Goal: Task Accomplishment & Management: Complete application form

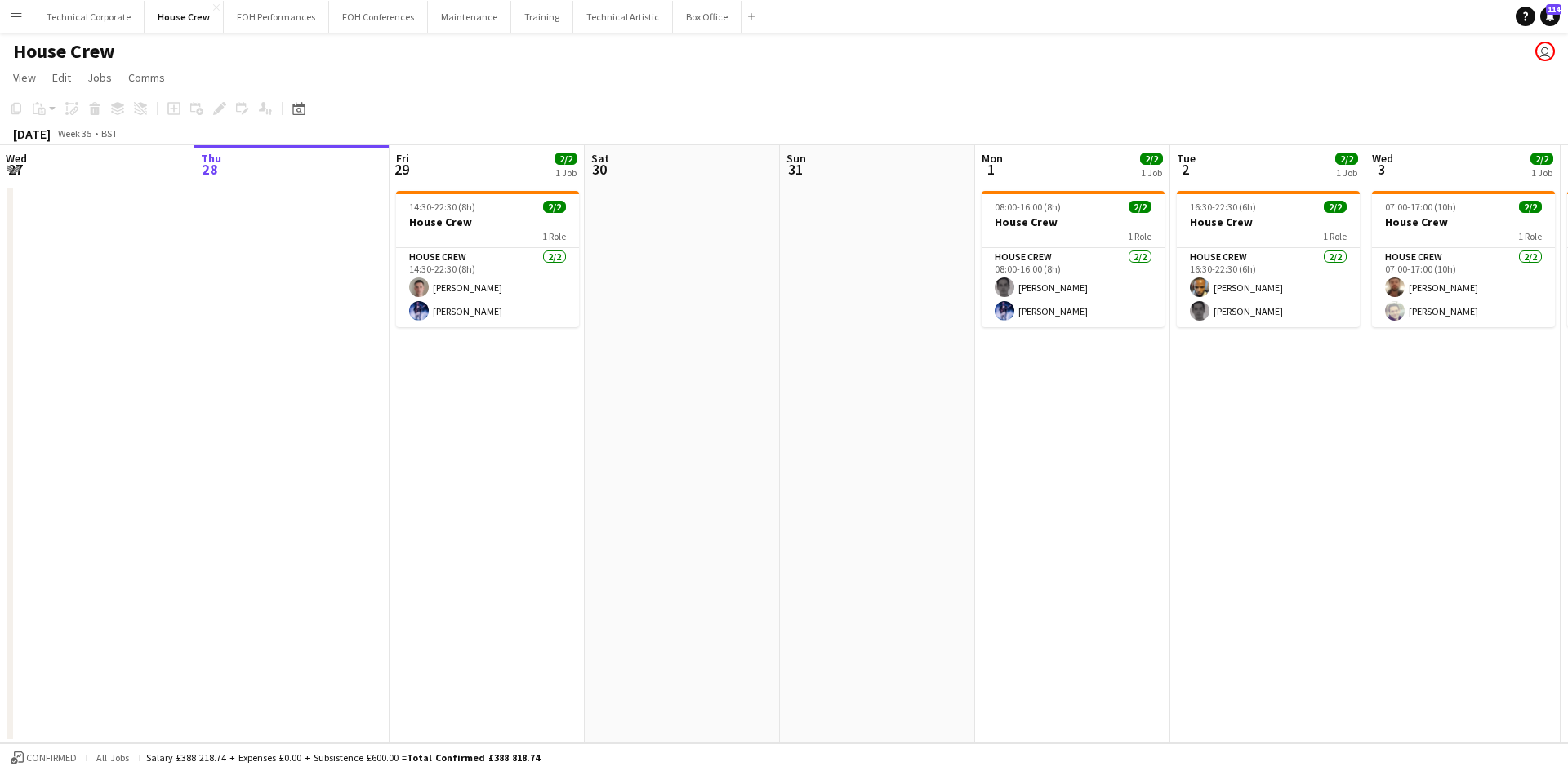
scroll to position [0, 570]
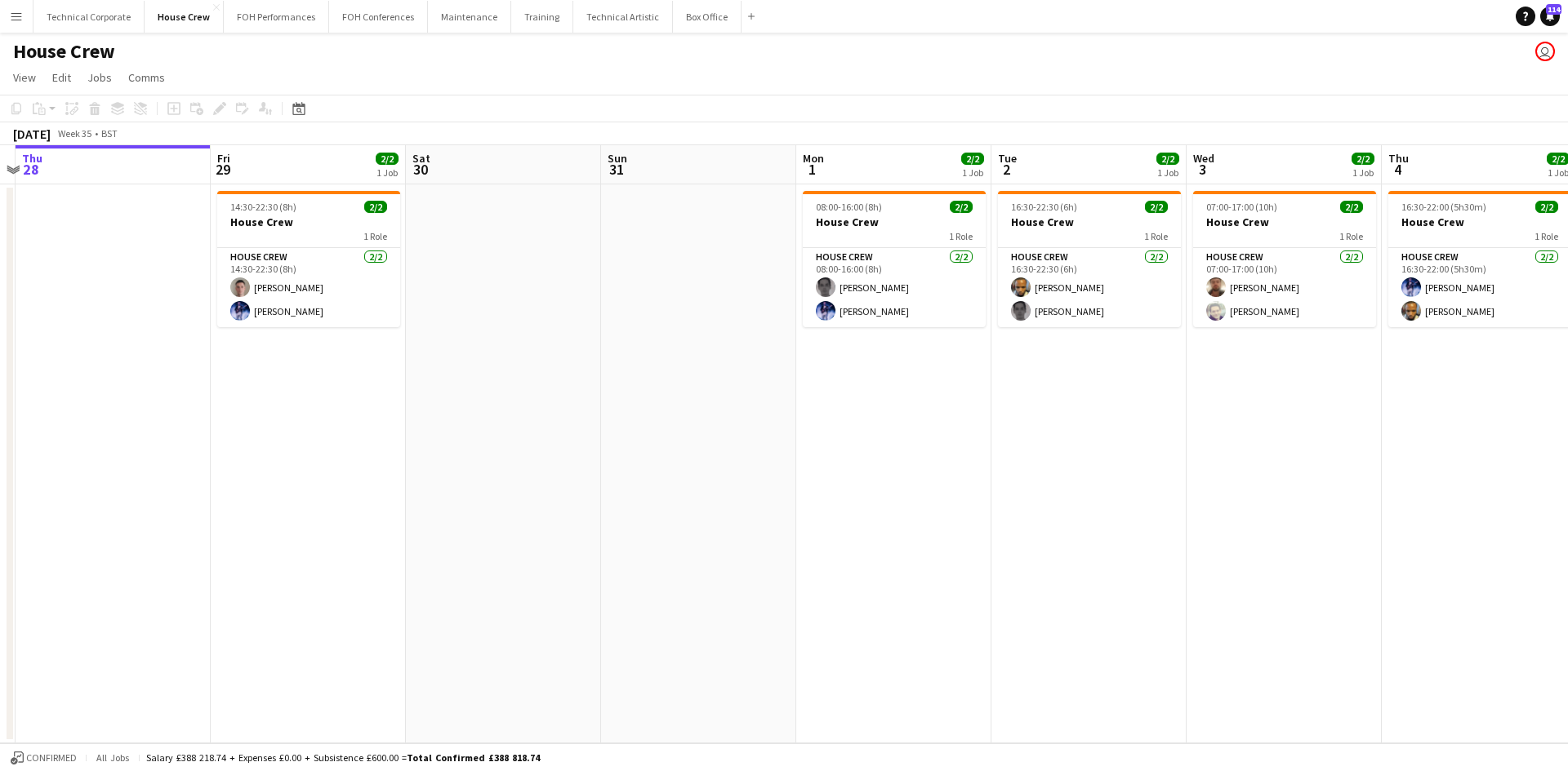
drag, startPoint x: 0, startPoint y: 0, endPoint x: 624, endPoint y: 320, distance: 701.3
click at [624, 320] on app-calendar-viewport "Mon 25 4/4 1 Job Tue 26 3/3 2 Jobs Wed 27 Thu 28 Fri 29 2/2 1 Job Sat 30 Sun 31…" at bounding box center [784, 444] width 1568 height 598
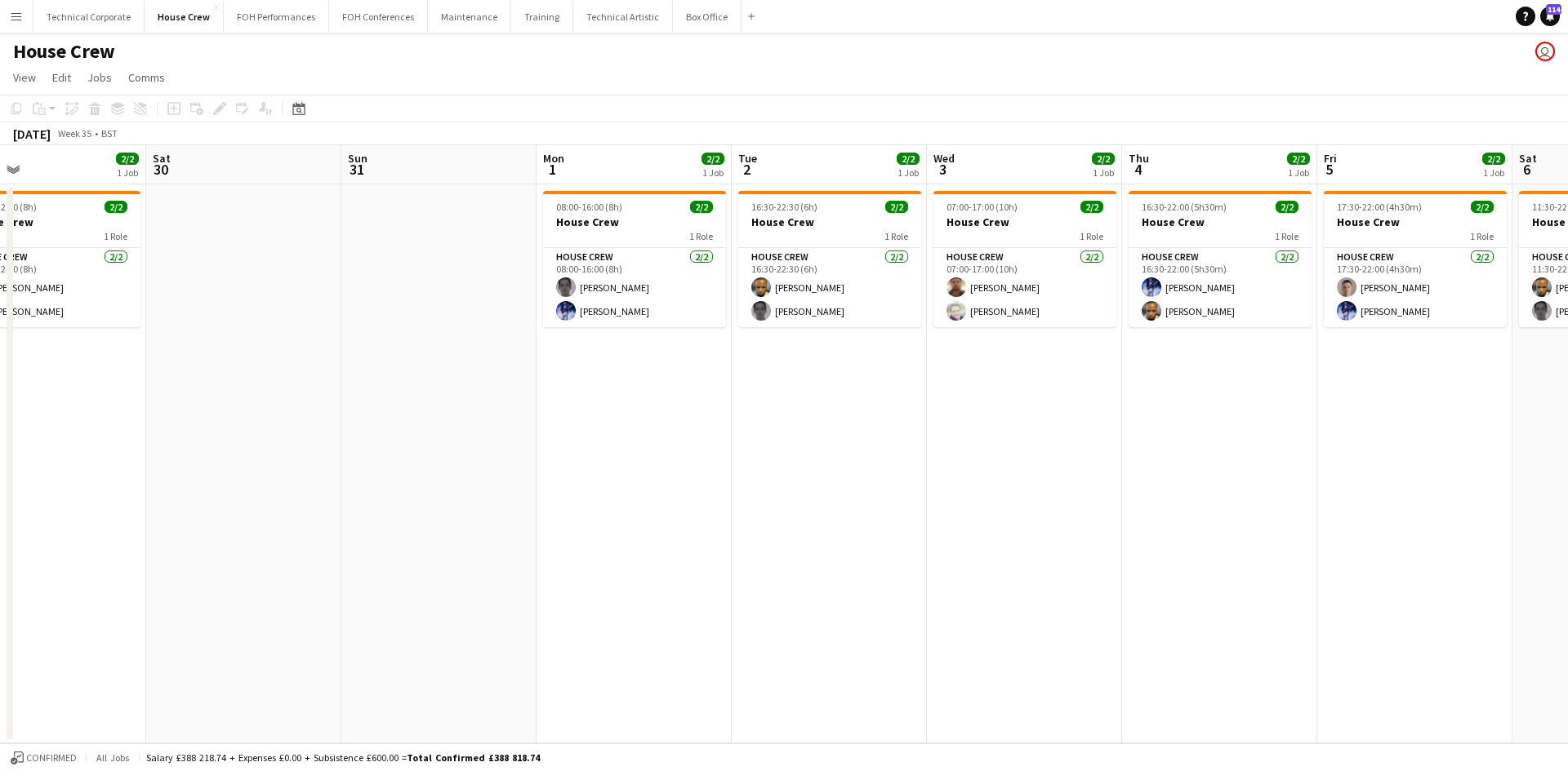
scroll to position [0, 462]
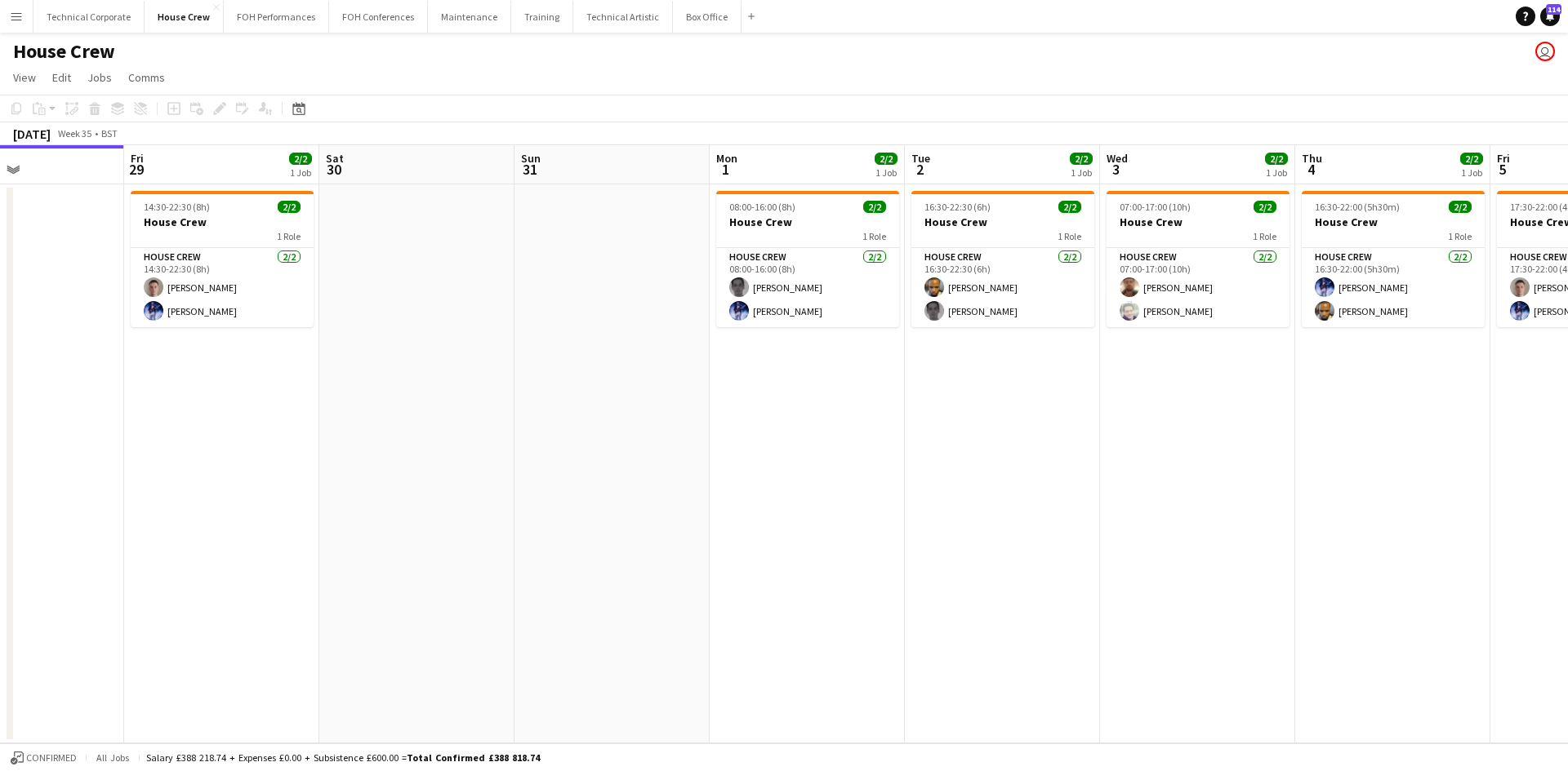
drag, startPoint x: 1063, startPoint y: 498, endPoint x: 983, endPoint y: 501, distance: 80.1
click at [983, 501] on app-calendar-viewport "Tue 26 3/3 2 Jobs Wed 27 Thu 28 Fri 29 2/2 1 Job Sat 30 Sun 31 Mon 1 2/2 1 Job …" at bounding box center [784, 444] width 1568 height 598
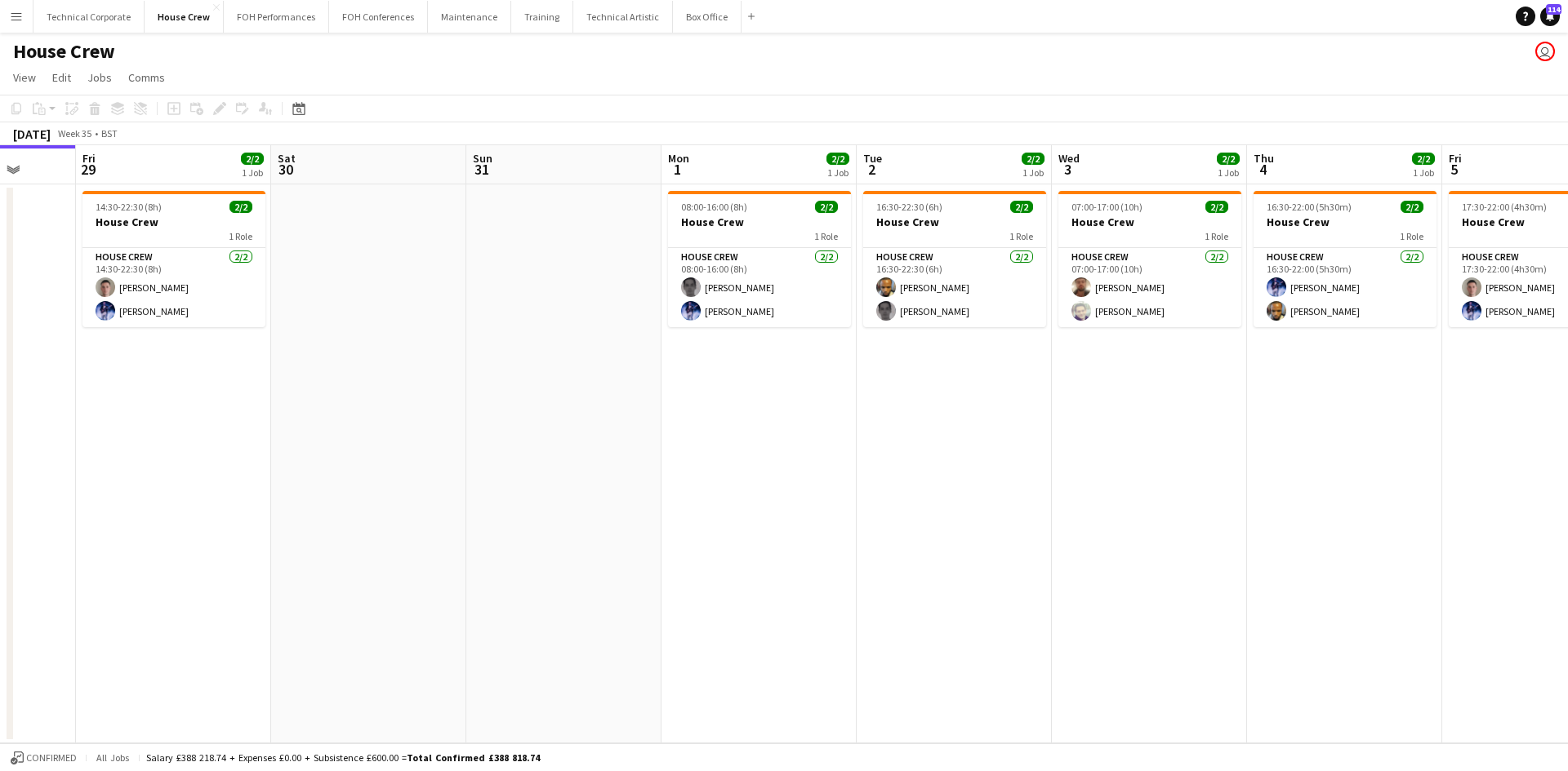
drag, startPoint x: 859, startPoint y: 379, endPoint x: 811, endPoint y: 375, distance: 48.2
click at [811, 375] on app-calendar-viewport "Tue 26 3/3 2 Jobs Wed 27 Thu 28 Fri 29 2/2 1 Job Sat 30 Sun 31 Mon 1 2/2 1 Job …" at bounding box center [784, 444] width 1568 height 598
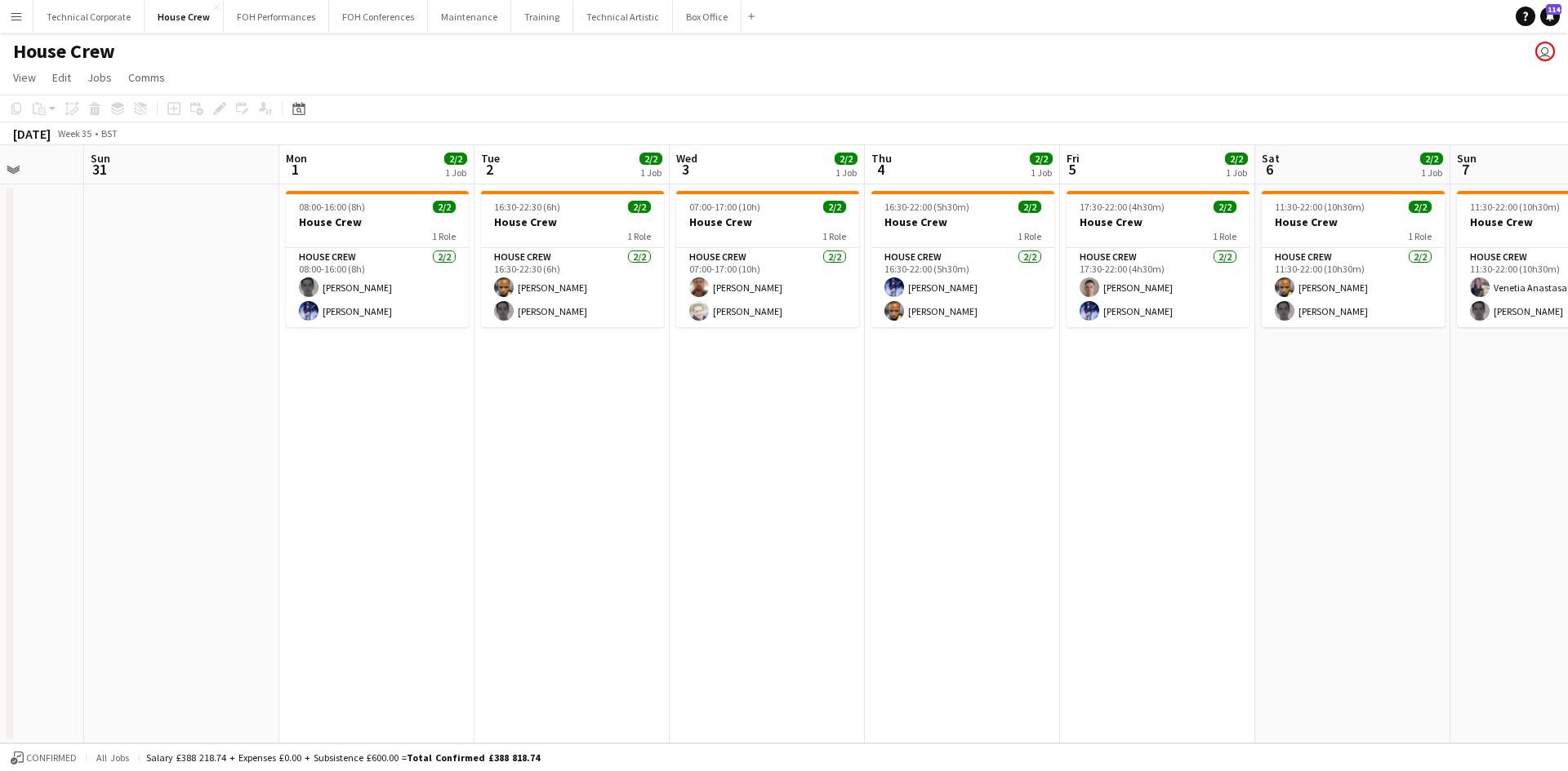
drag, startPoint x: 1372, startPoint y: 429, endPoint x: 980, endPoint y: 469, distance: 394.0
click at [986, 465] on app-calendar-viewport "Thu 28 Fri 29 2/2 1 Job Sat 30 Sun 31 Mon 1 2/2 1 Job Tue 2 2/2 1 Job Wed 3 2/2…" at bounding box center [784, 444] width 1568 height 598
click at [573, 17] on button "Technical Artistic Close" at bounding box center [623, 17] width 100 height 32
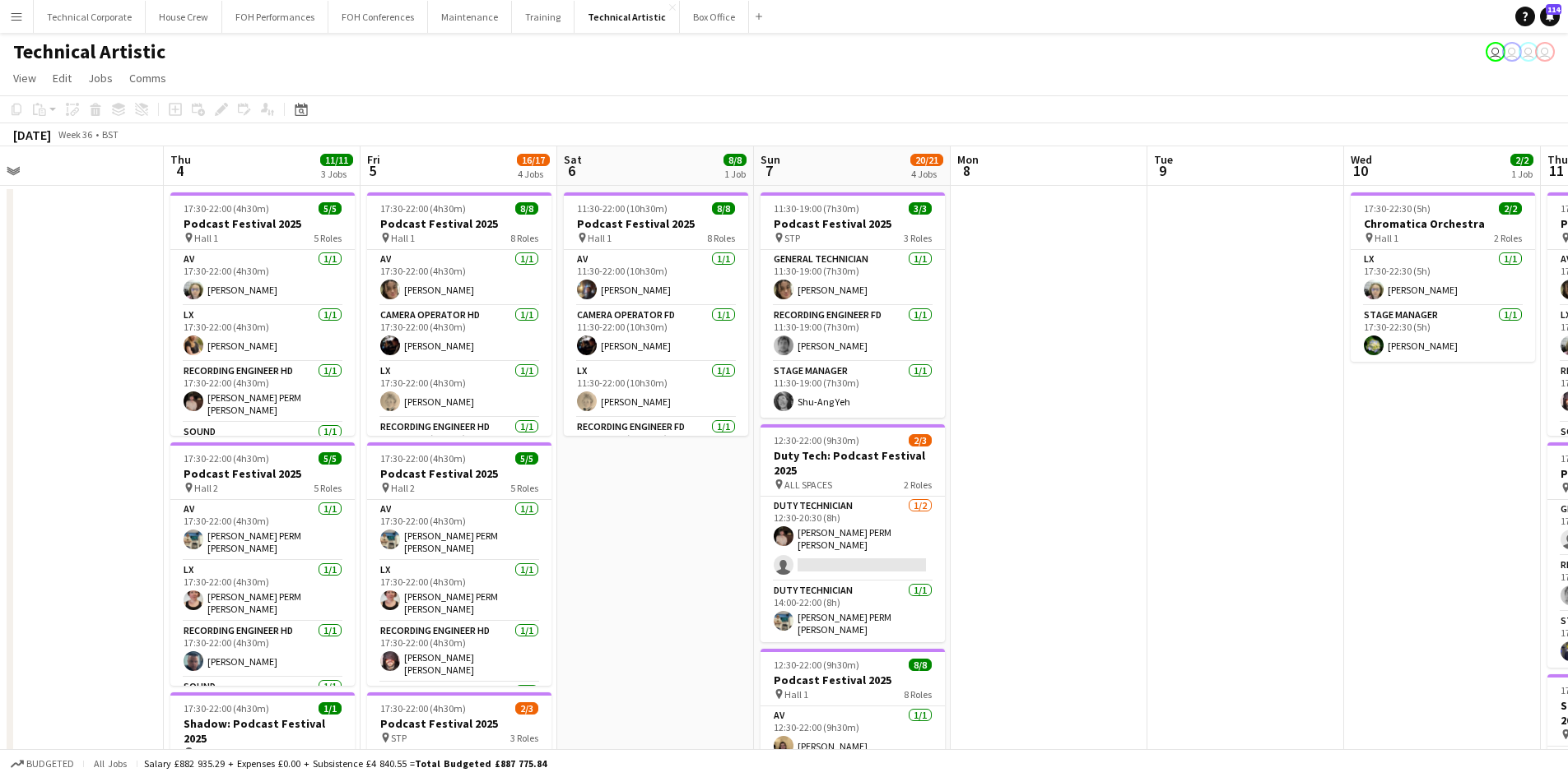
scroll to position [0, 427]
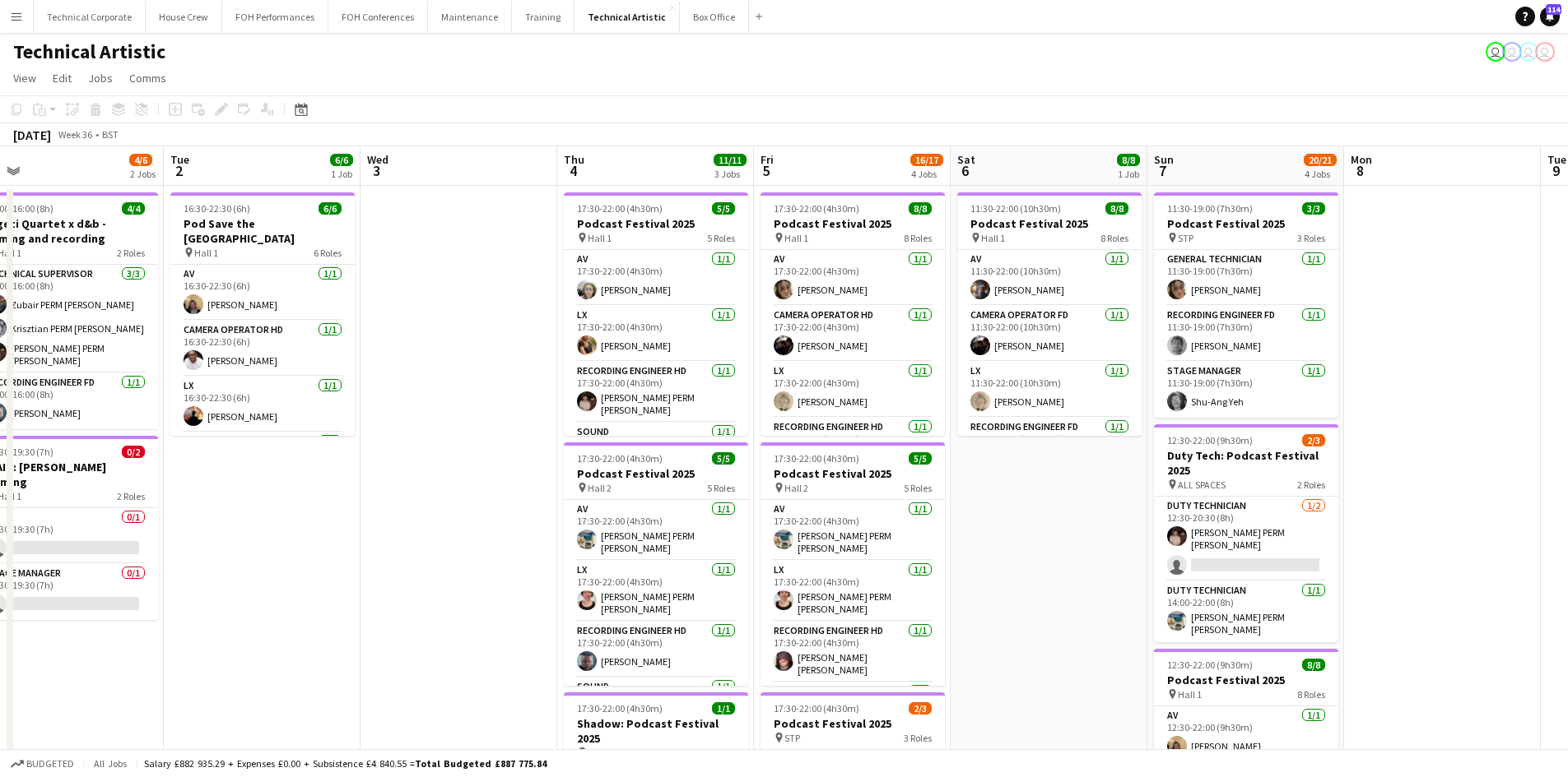
drag, startPoint x: 1322, startPoint y: 482, endPoint x: 306, endPoint y: 421, distance: 1017.8
click at [306, 421] on app-calendar-viewport "Sat 30 Sun 31 Mon 1 4/6 2 Jobs Tue 2 6/6 1 Job Wed 3 Thu 4 11/11 3 Jobs Fri 5 1…" at bounding box center [784, 665] width 1568 height 1037
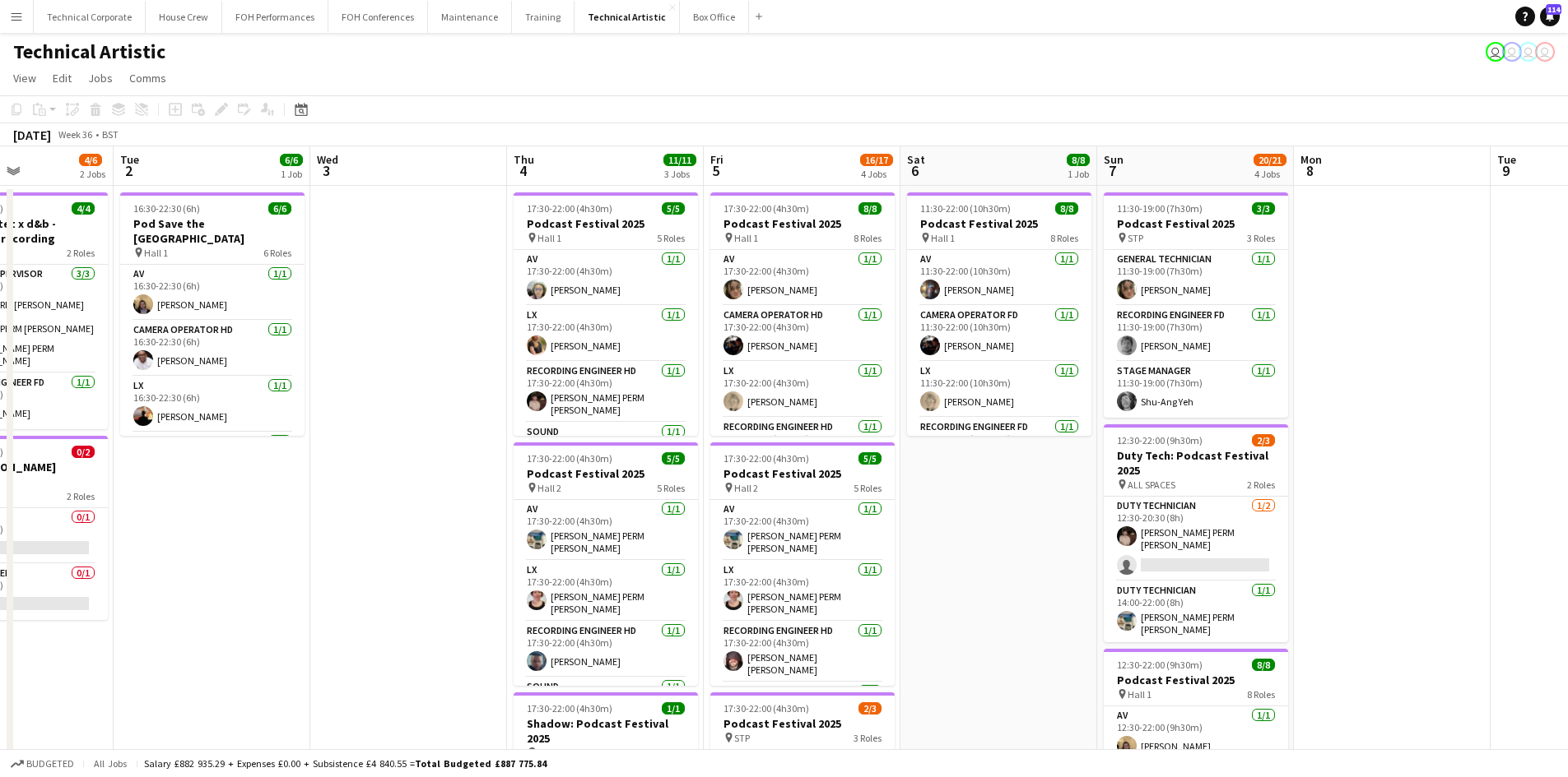
drag, startPoint x: 412, startPoint y: 439, endPoint x: 390, endPoint y: 435, distance: 22.4
click at [391, 436] on app-calendar-viewport "Sat 30 Sun 31 Mon 1 4/6 2 Jobs Tue 2 6/6 1 Job Wed 3 Thu 4 11/11 3 Jobs Fri 5 1…" at bounding box center [784, 665] width 1568 height 1037
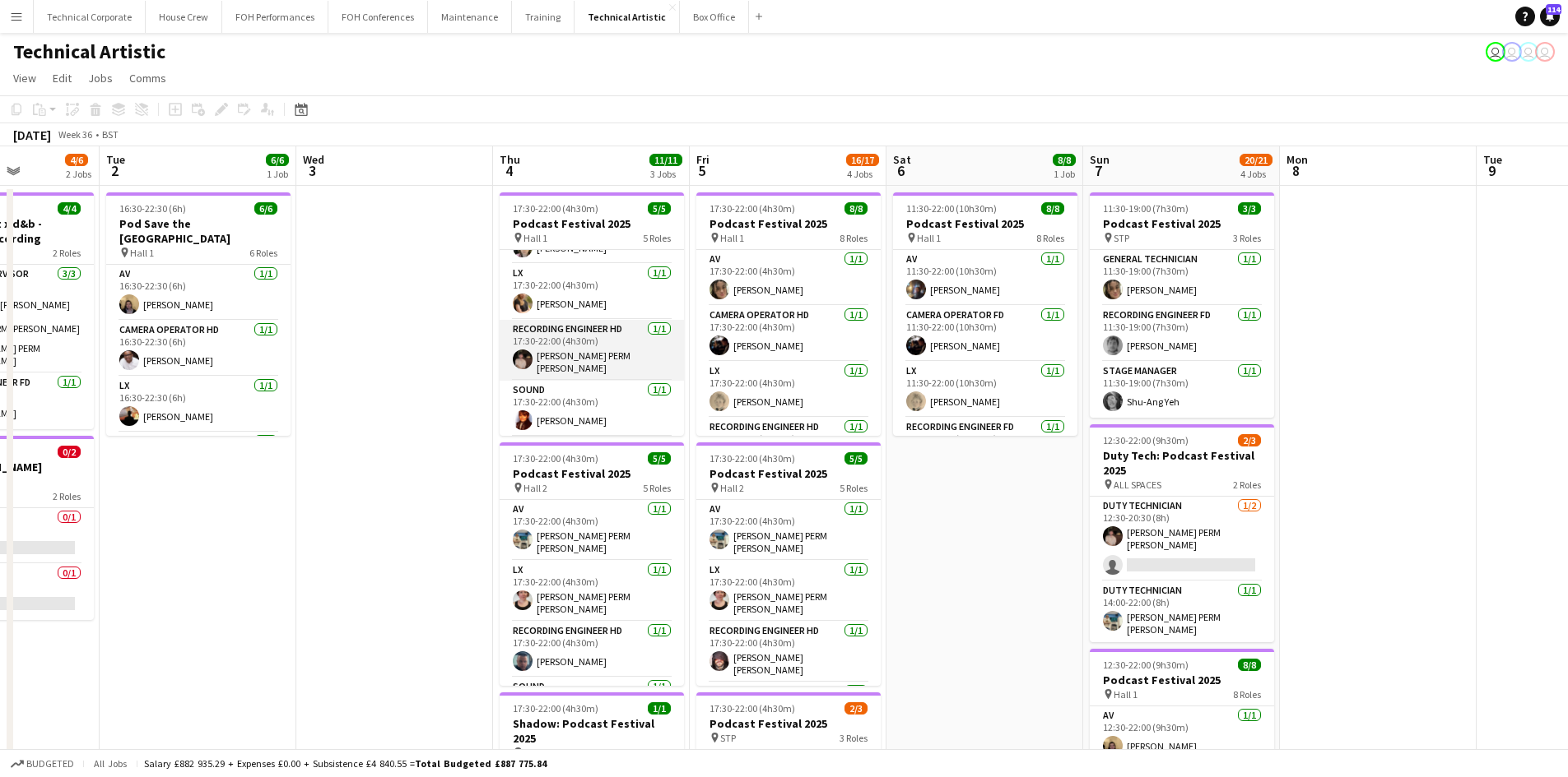
scroll to position [0, 0]
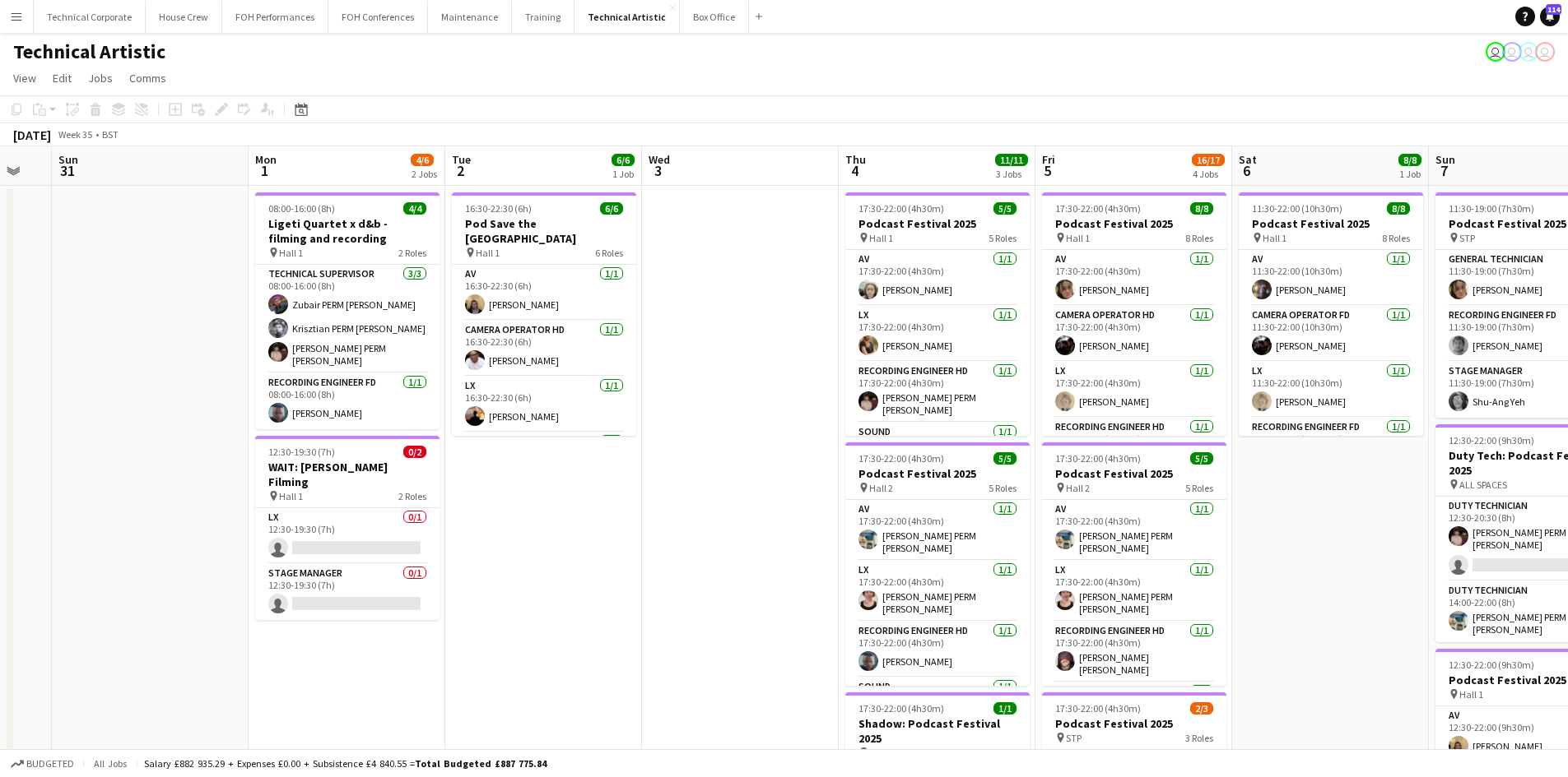
drag, startPoint x: 565, startPoint y: 433, endPoint x: 680, endPoint y: 414, distance: 116.6
click at [680, 414] on app-calendar-viewport "Fri 29 5/5 2 Jobs Sat 30 Sun 31 Mon 1 4/6 2 Jobs Tue 2 6/6 1 Job Wed 3 Thu 4 11…" at bounding box center [784, 665] width 1568 height 1037
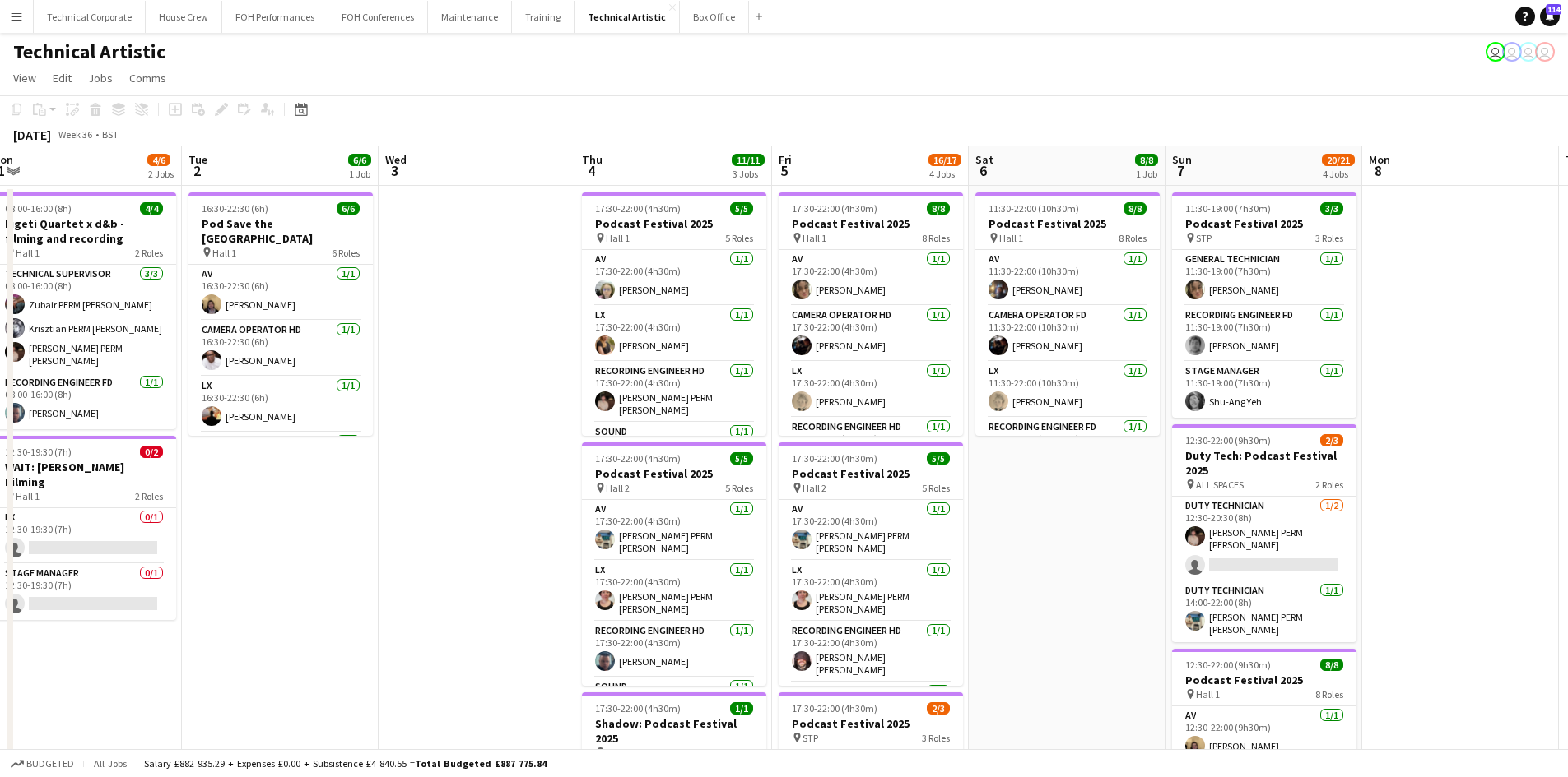
drag, startPoint x: 751, startPoint y: 478, endPoint x: 479, endPoint y: 466, distance: 272.3
click at [483, 484] on app-calendar-viewport "Fri 29 5/5 2 Jobs Sat 30 Sun 31 Mon 1 4/6 2 Jobs Tue 2 6/6 1 Job Wed 3 Thu 4 11…" at bounding box center [784, 665] width 1568 height 1037
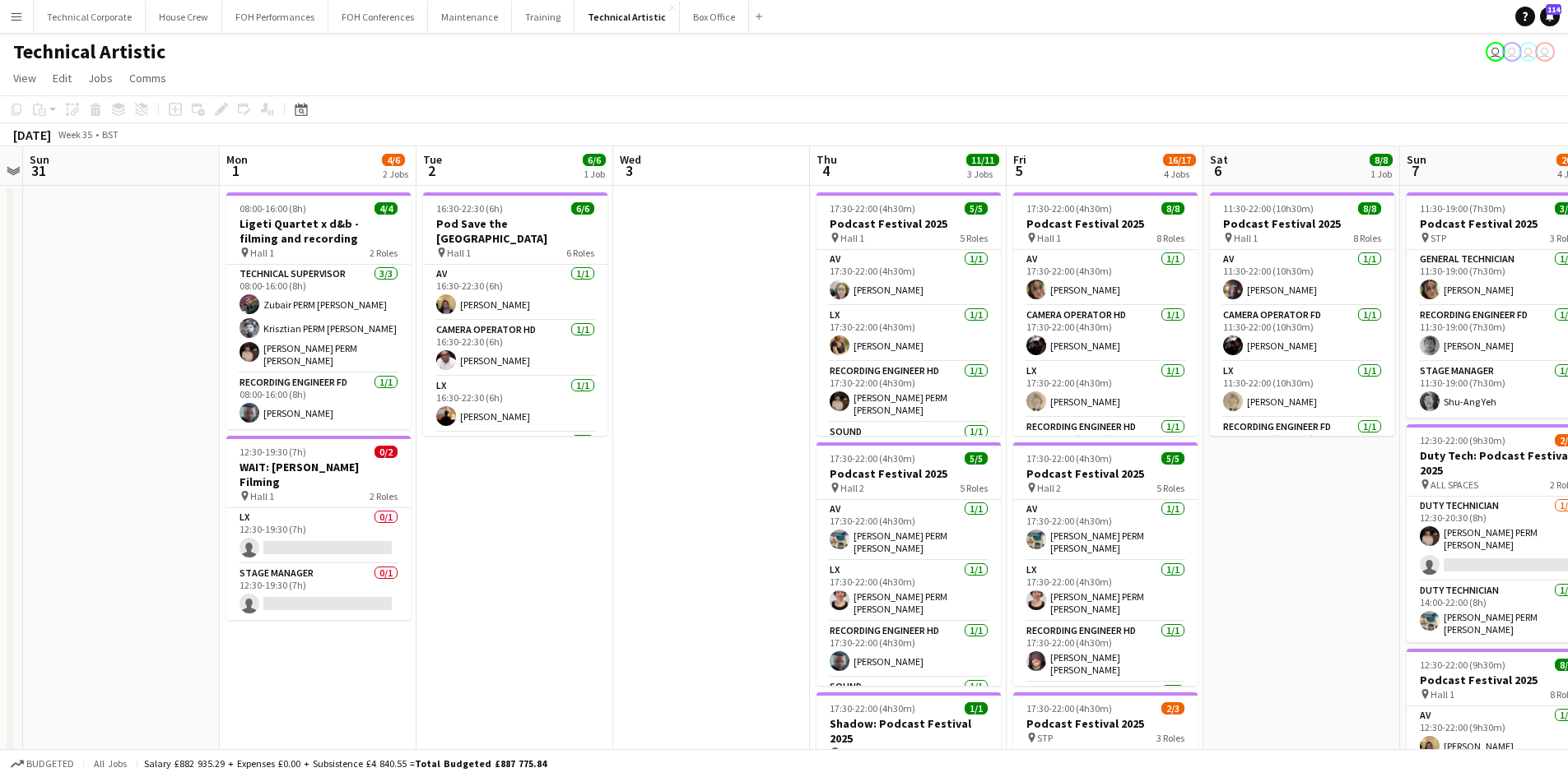
scroll to position [0, 434]
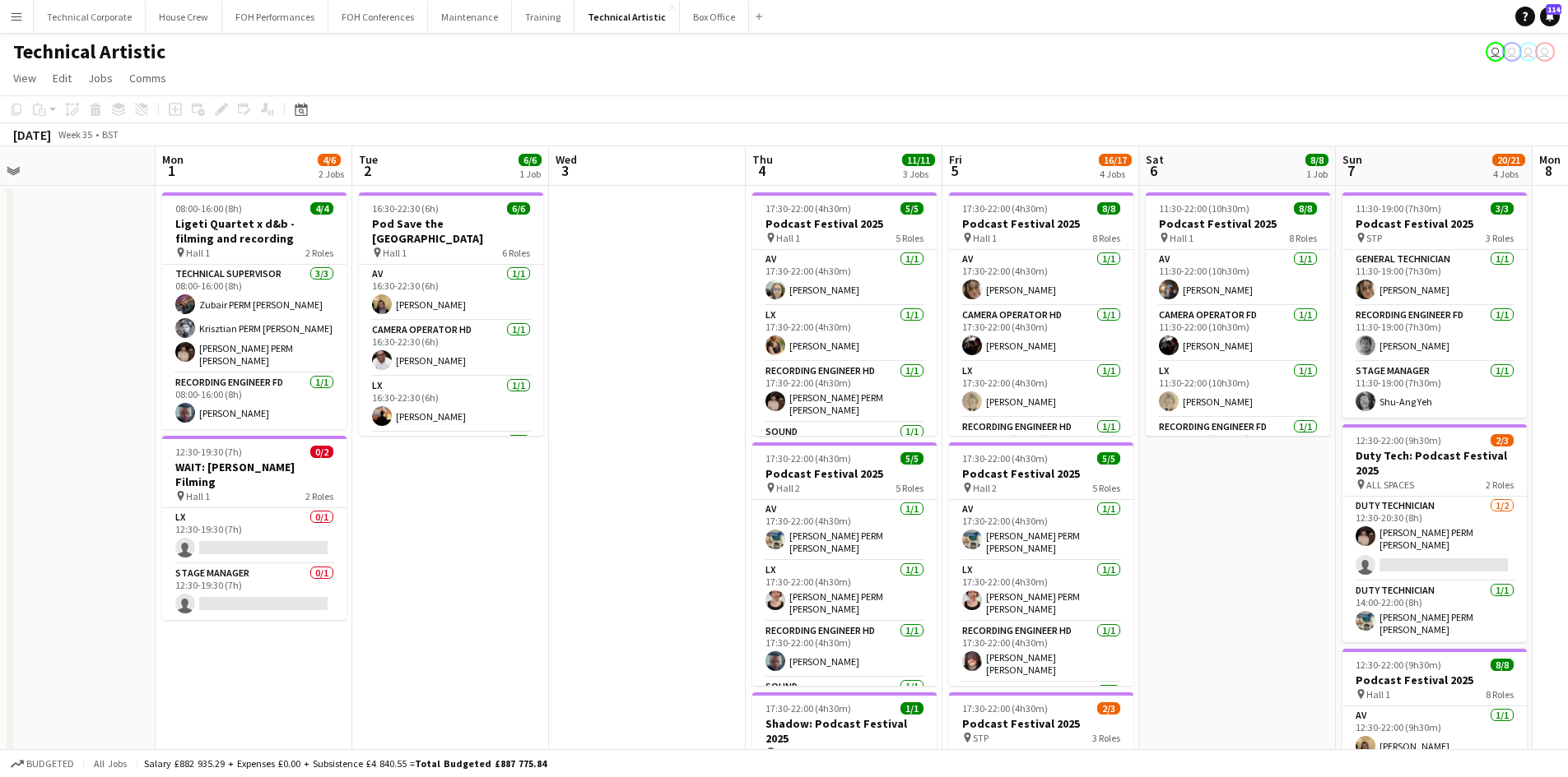
drag, startPoint x: 488, startPoint y: 479, endPoint x: 859, endPoint y: 433, distance: 373.8
click at [859, 433] on app-calendar-viewport "Fri 29 5/5 2 Jobs Sat 30 Sun 31 Mon 1 4/6 2 Jobs Tue 2 6/6 1 Job Wed 3 Thu 4 11…" at bounding box center [784, 665] width 1568 height 1037
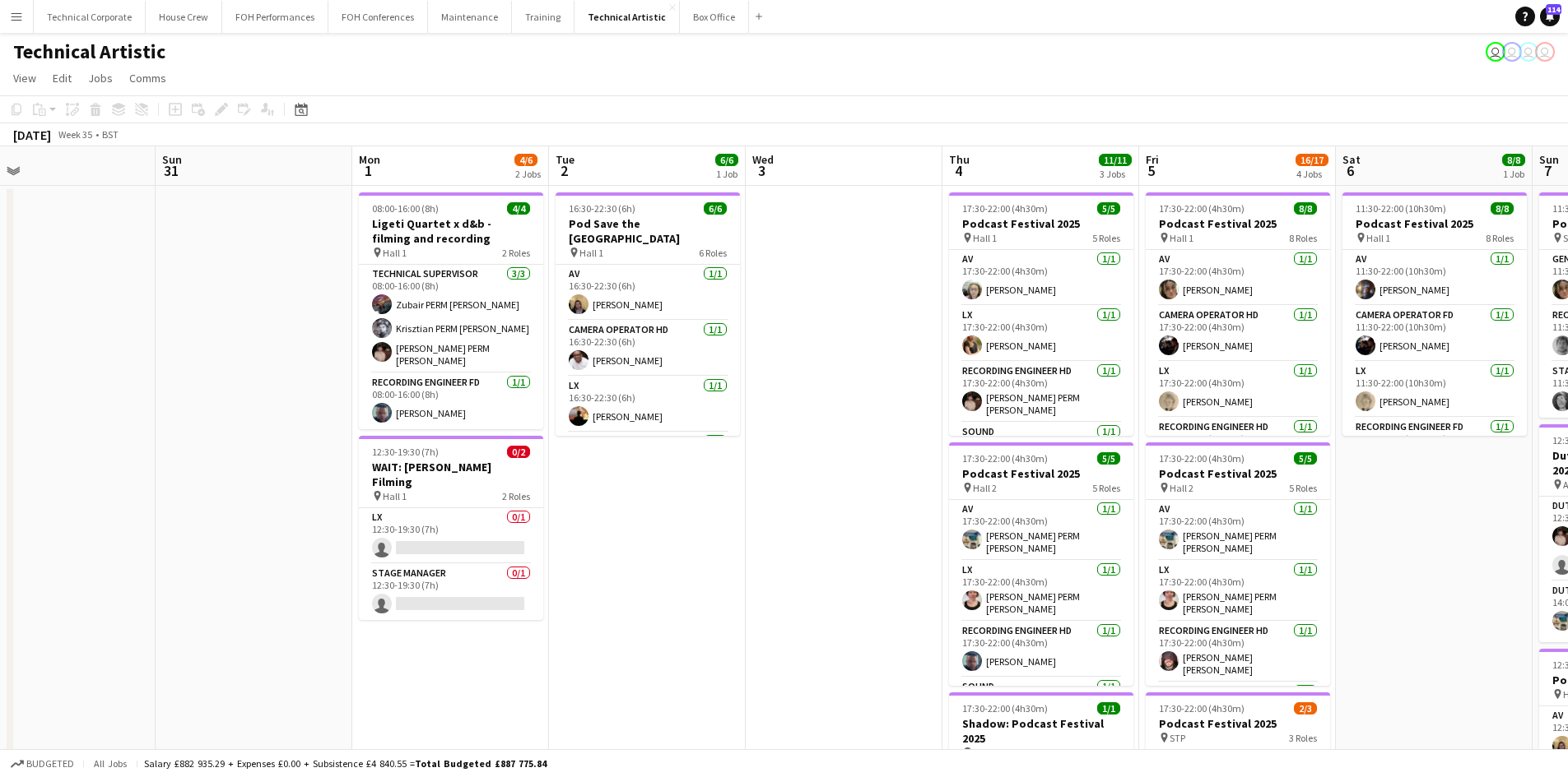
click at [878, 346] on app-date-cell at bounding box center [844, 684] width 197 height 997
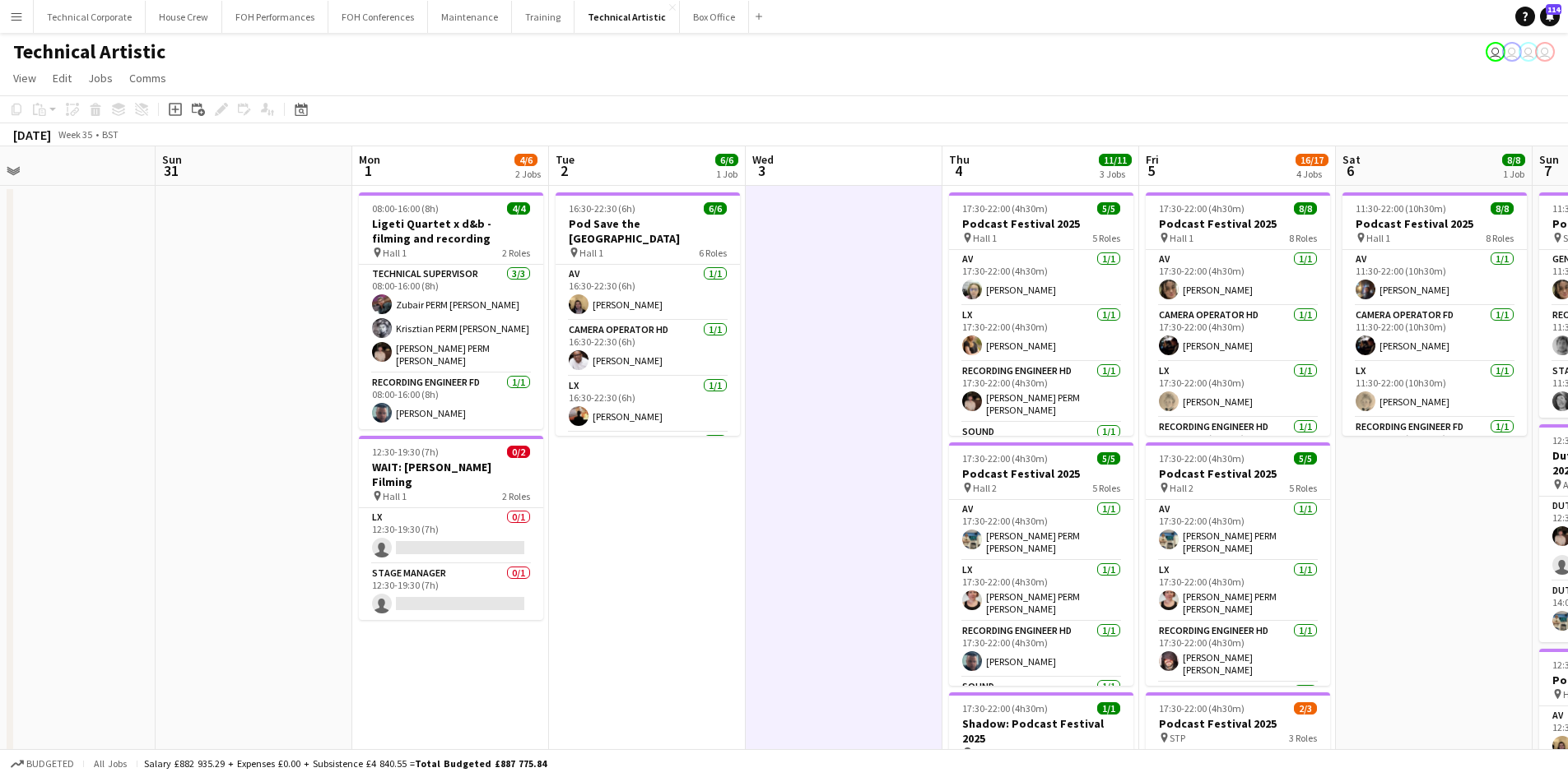
click at [886, 323] on app-date-cell at bounding box center [844, 684] width 197 height 997
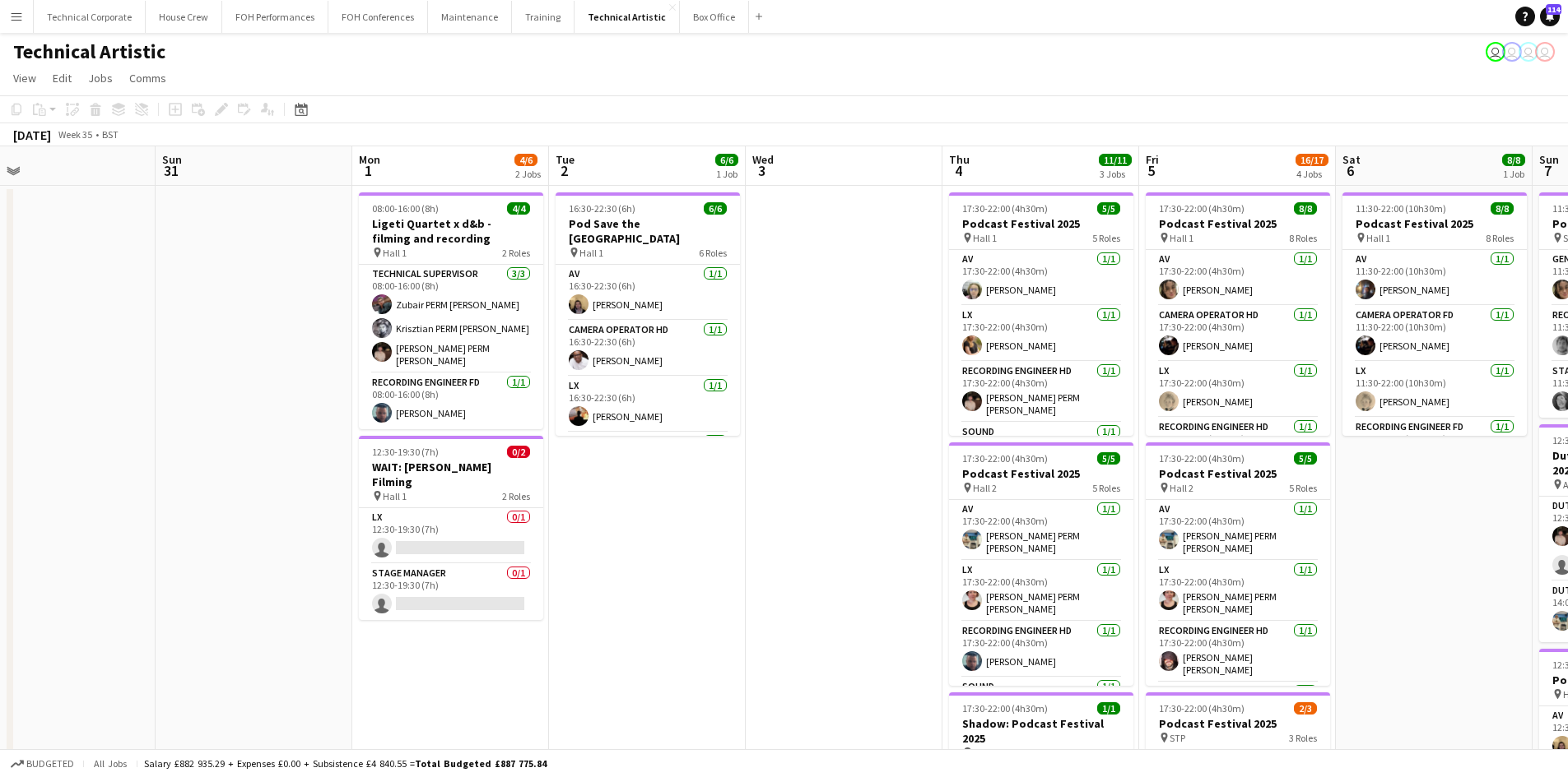
click at [947, 191] on app-date-cell "17:30-22:00 (4h30m) 5/5 Podcast Festival 2025 pin Hall 1 5 Roles AV [DATE] 17:3…" at bounding box center [1041, 684] width 197 height 997
click at [797, 240] on app-date-cell at bounding box center [844, 684] width 197 height 997
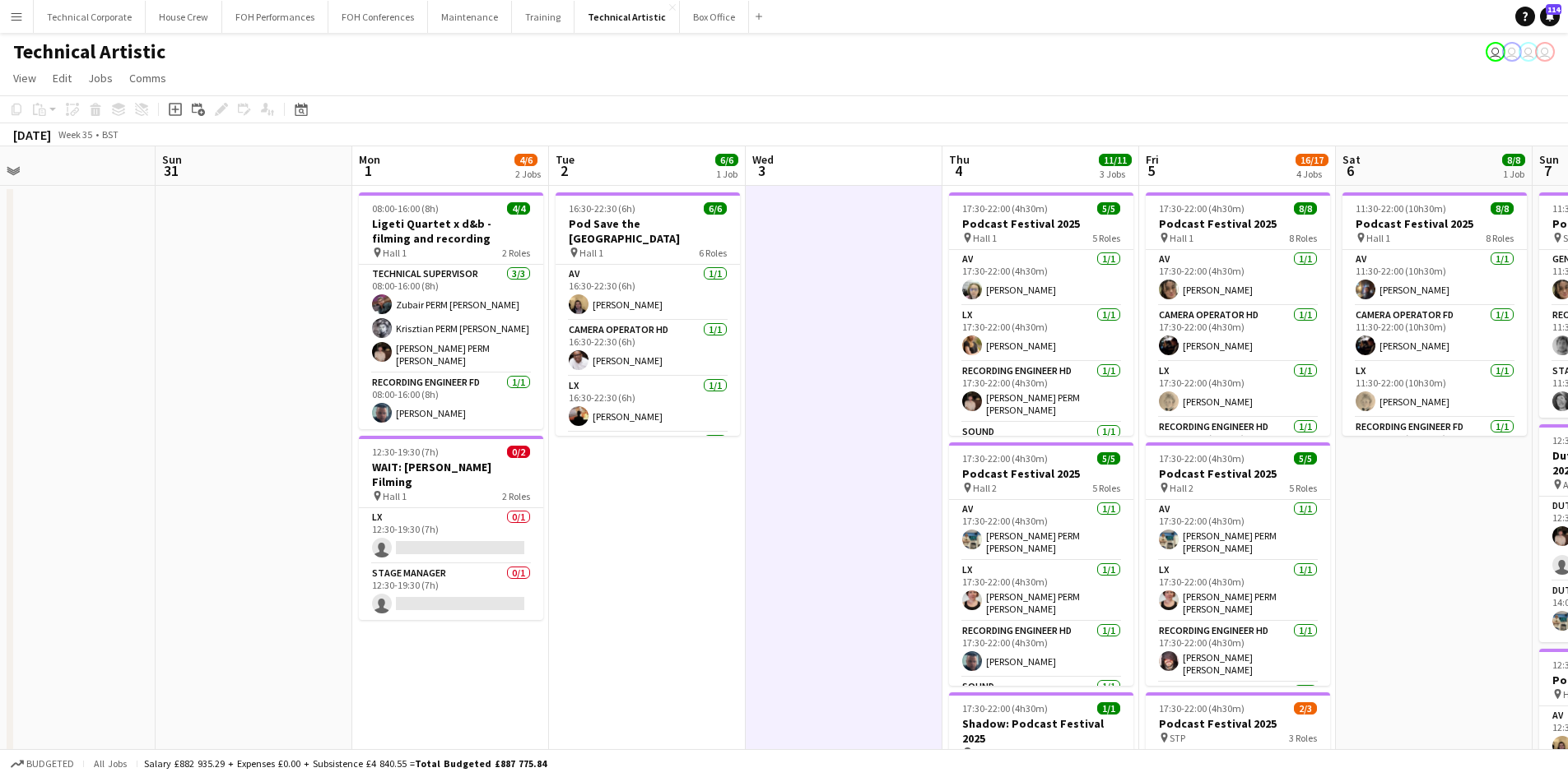
click at [897, 225] on app-date-cell at bounding box center [844, 684] width 197 height 997
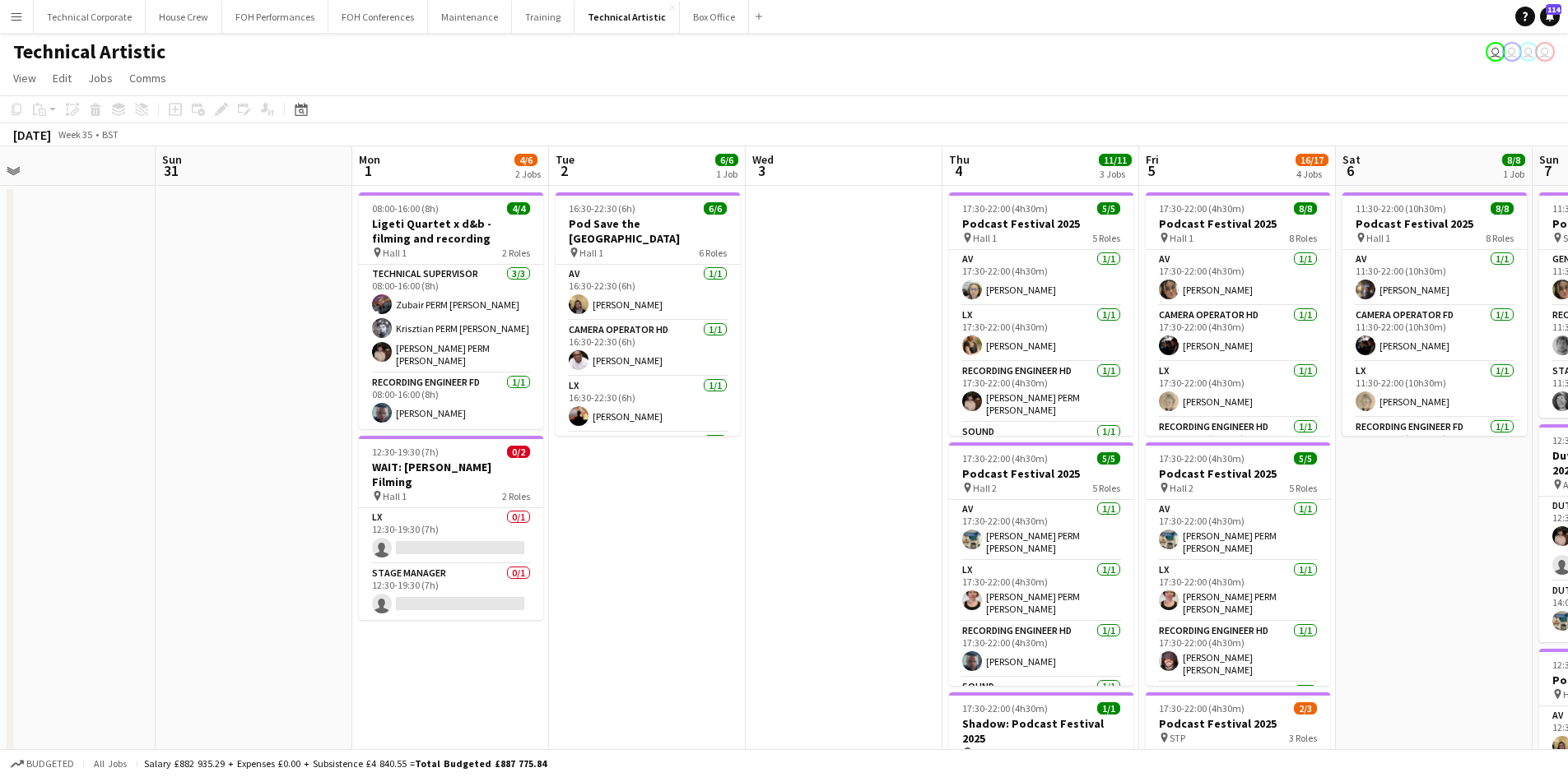
click at [470, 703] on app-date-cell "08:00-16:00 (8h) 4/4 Ligeti Quartet x d&b - filming and recording pin Hall 1 2 …" at bounding box center [451, 684] width 197 height 997
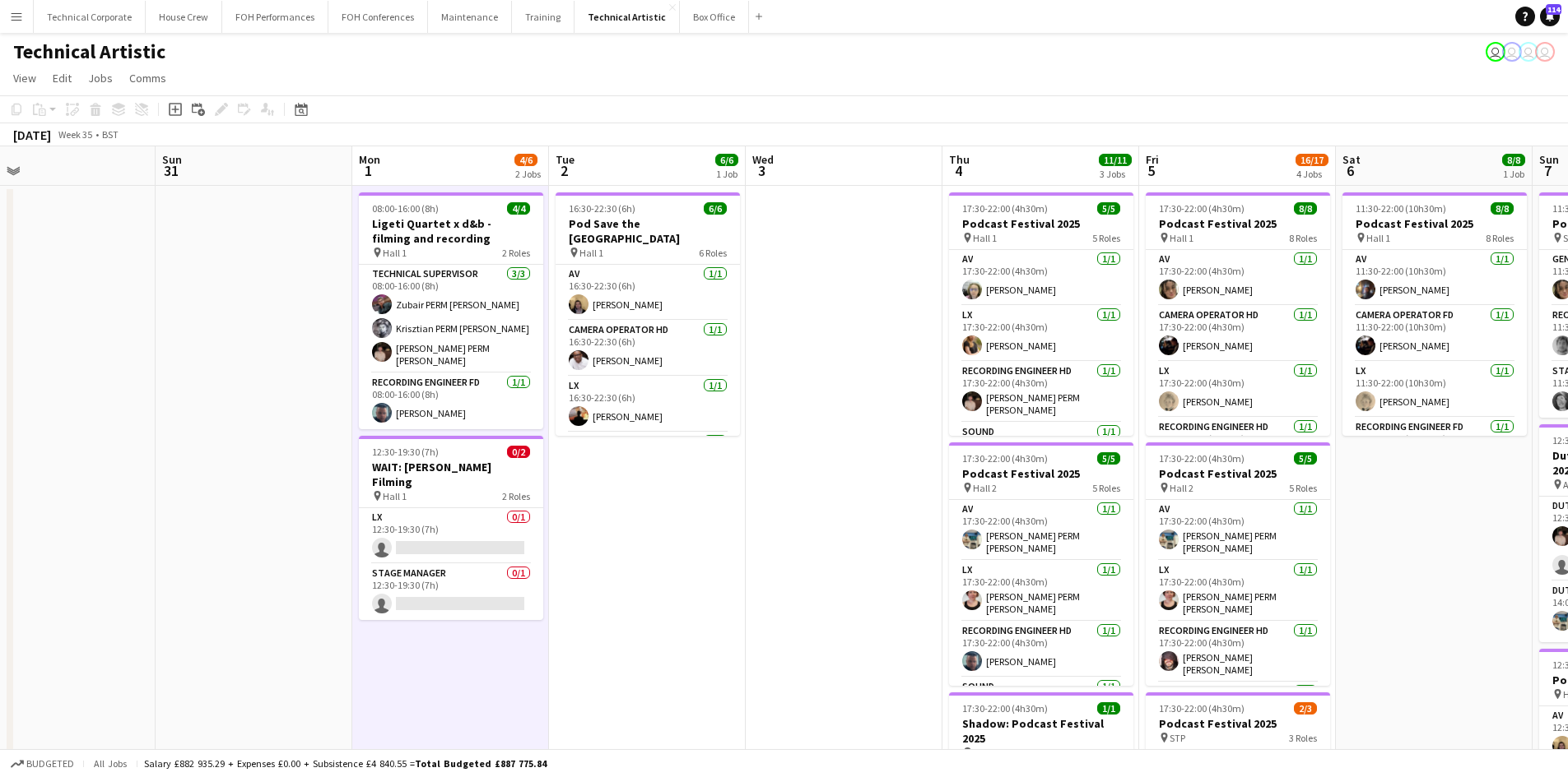
click at [508, 643] on app-date-cell "08:00-16:00 (8h) 4/4 Ligeti Quartet x d&b - filming and recording pin Hall 1 2 …" at bounding box center [451, 684] width 197 height 997
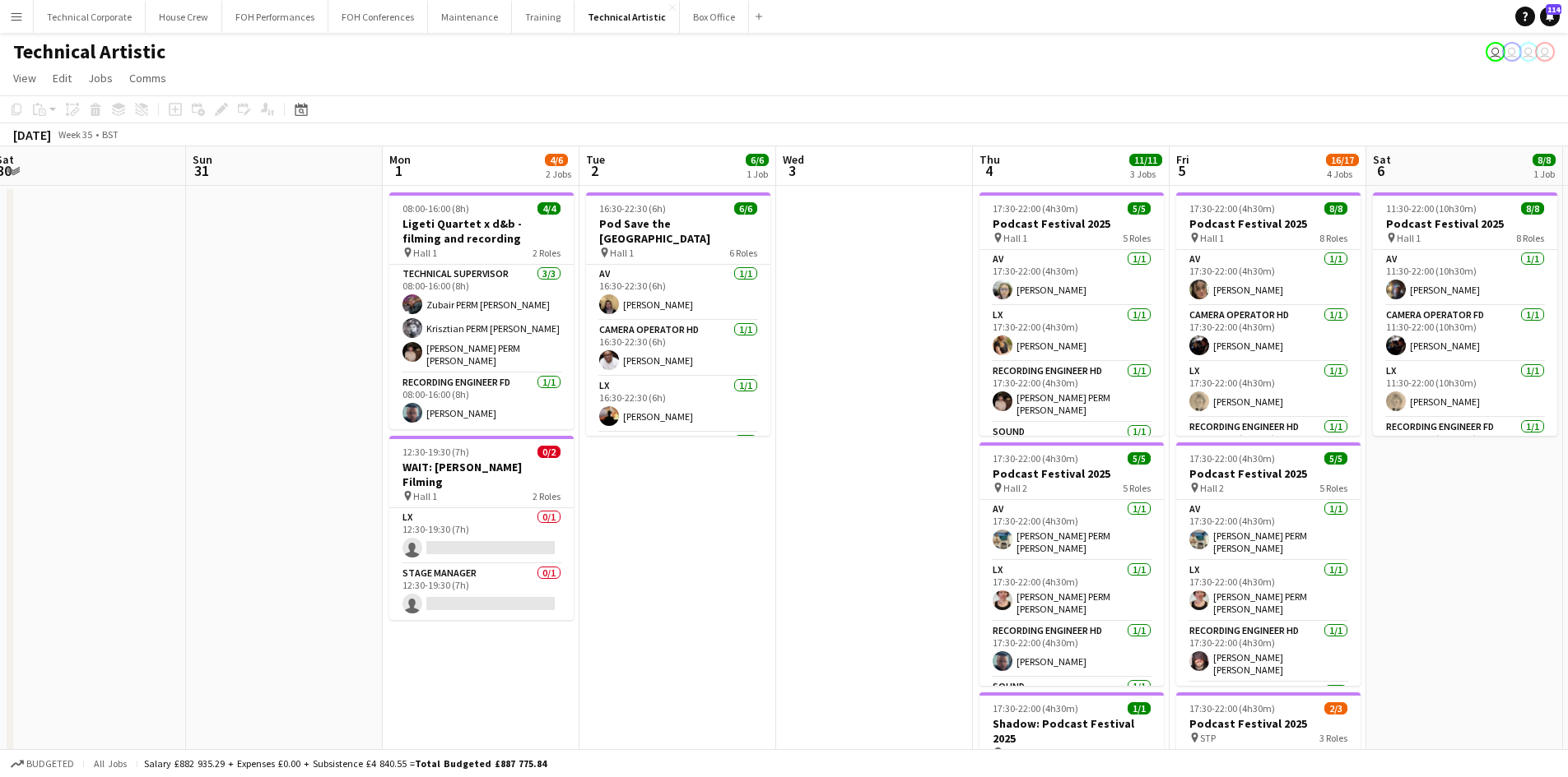
drag, startPoint x: 320, startPoint y: 397, endPoint x: 884, endPoint y: 400, distance: 564.0
click at [884, 400] on app-calendar-viewport "Thu 28 Fri 29 5/5 2 Jobs Sat 30 Sun 31 Mon 1 4/6 2 Jobs Tue 2 6/6 1 Job Wed 3 T…" at bounding box center [784, 665] width 1568 height 1037
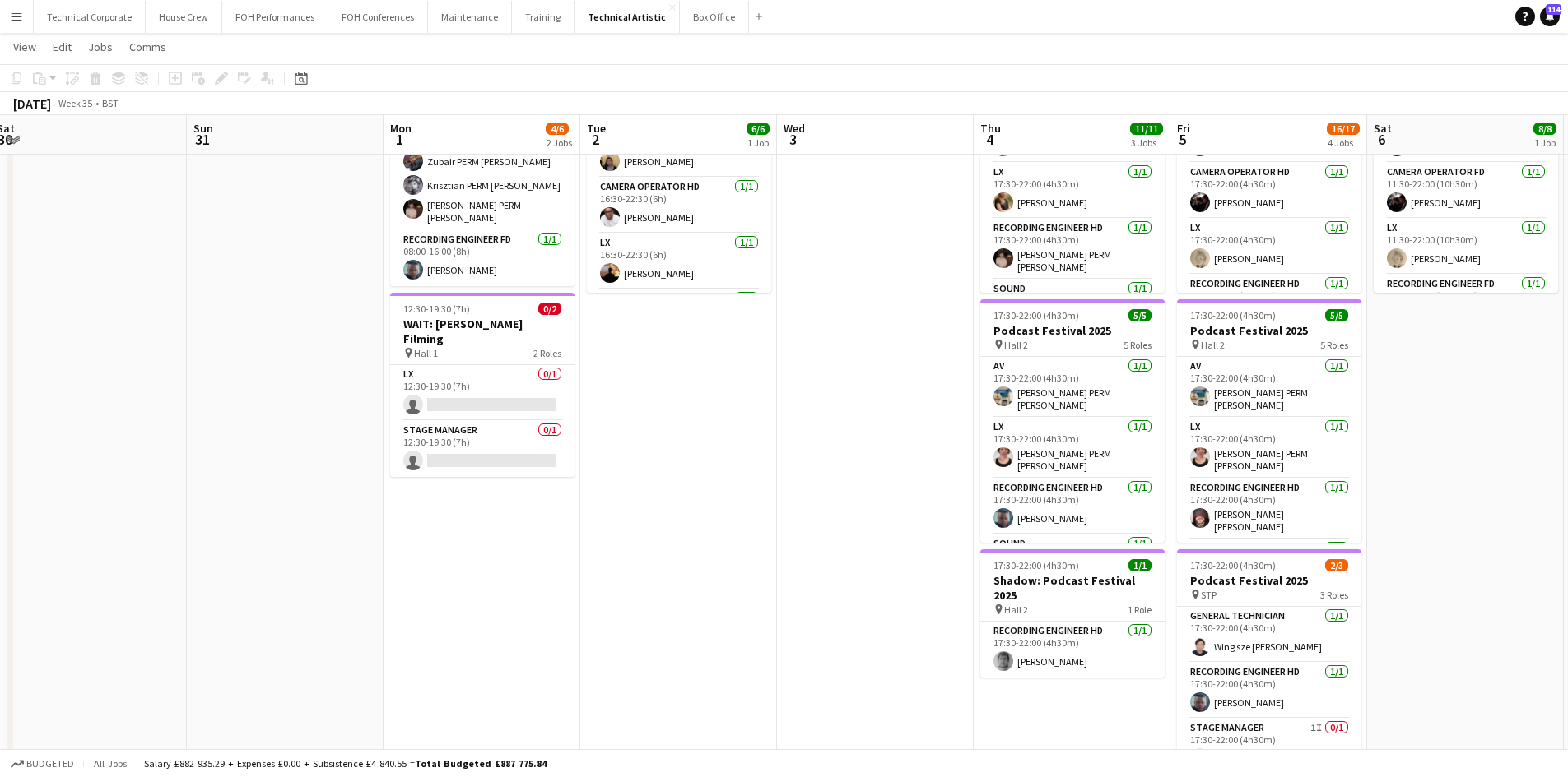
scroll to position [247, 0]
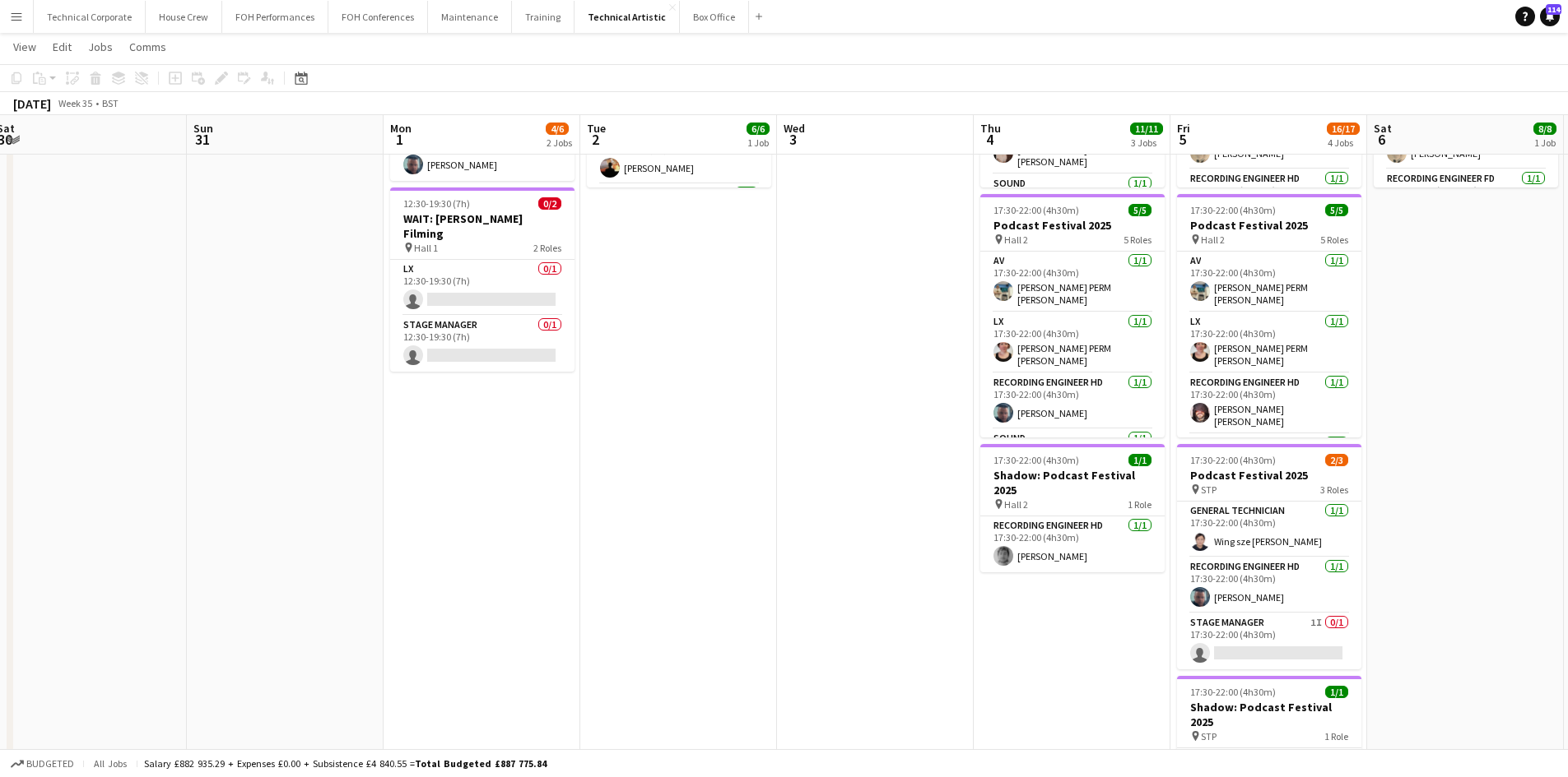
click at [1057, 634] on app-date-cell "17:30-22:00 (4h30m) 5/5 Podcast Festival 2025 pin Hall 1 5 Roles AV [DATE] 17:3…" at bounding box center [1072, 436] width 197 height 997
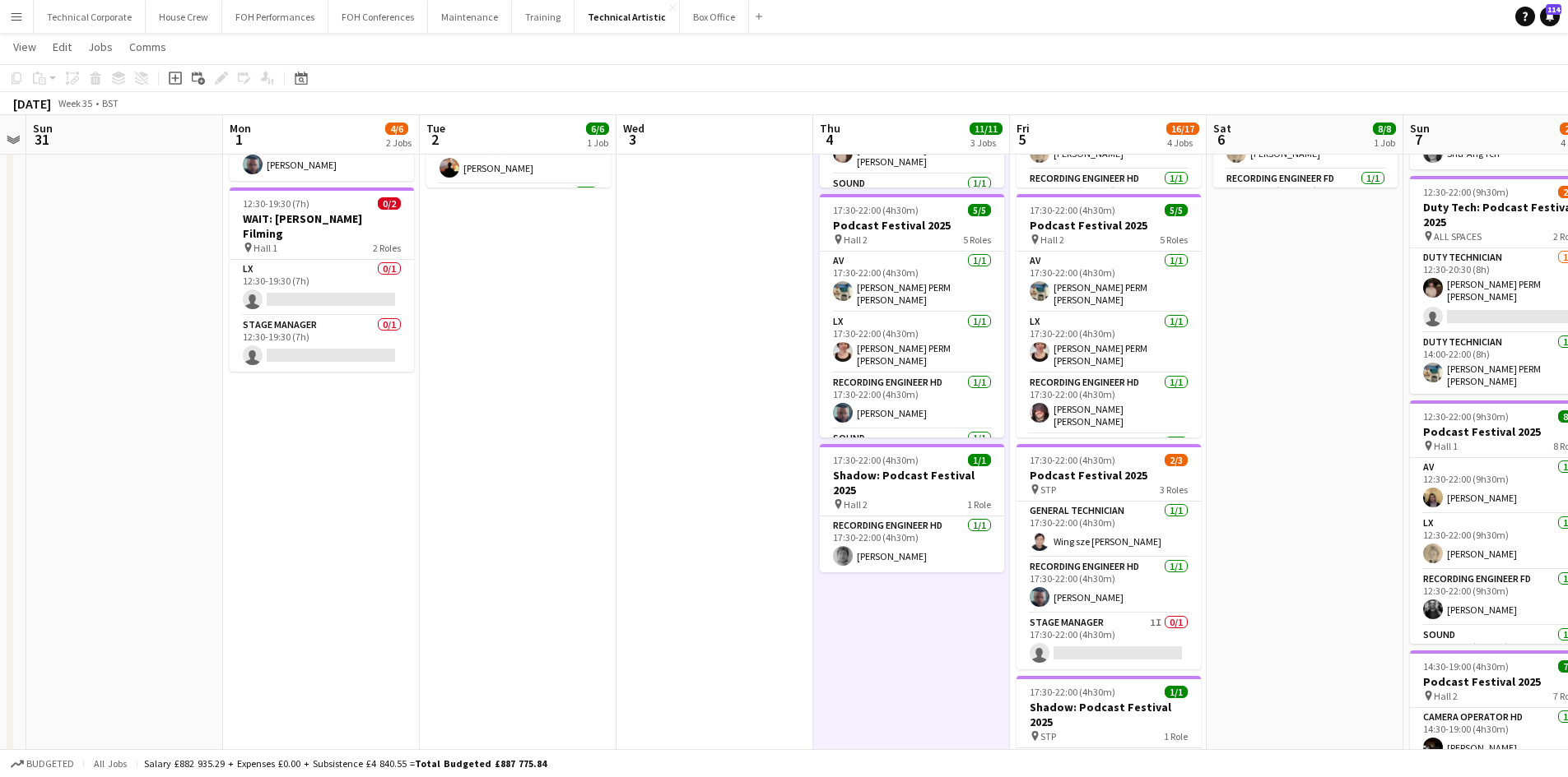
drag, startPoint x: 609, startPoint y: 490, endPoint x: 425, endPoint y: 456, distance: 187.1
click at [425, 456] on app-calendar-viewport "Thu 28 Fri 29 5/5 2 Jobs Sat 30 Sun 31 Mon 1 4/6 2 Jobs Tue 2 6/6 1 Job Wed 3 T…" at bounding box center [784, 376] width 1568 height 1117
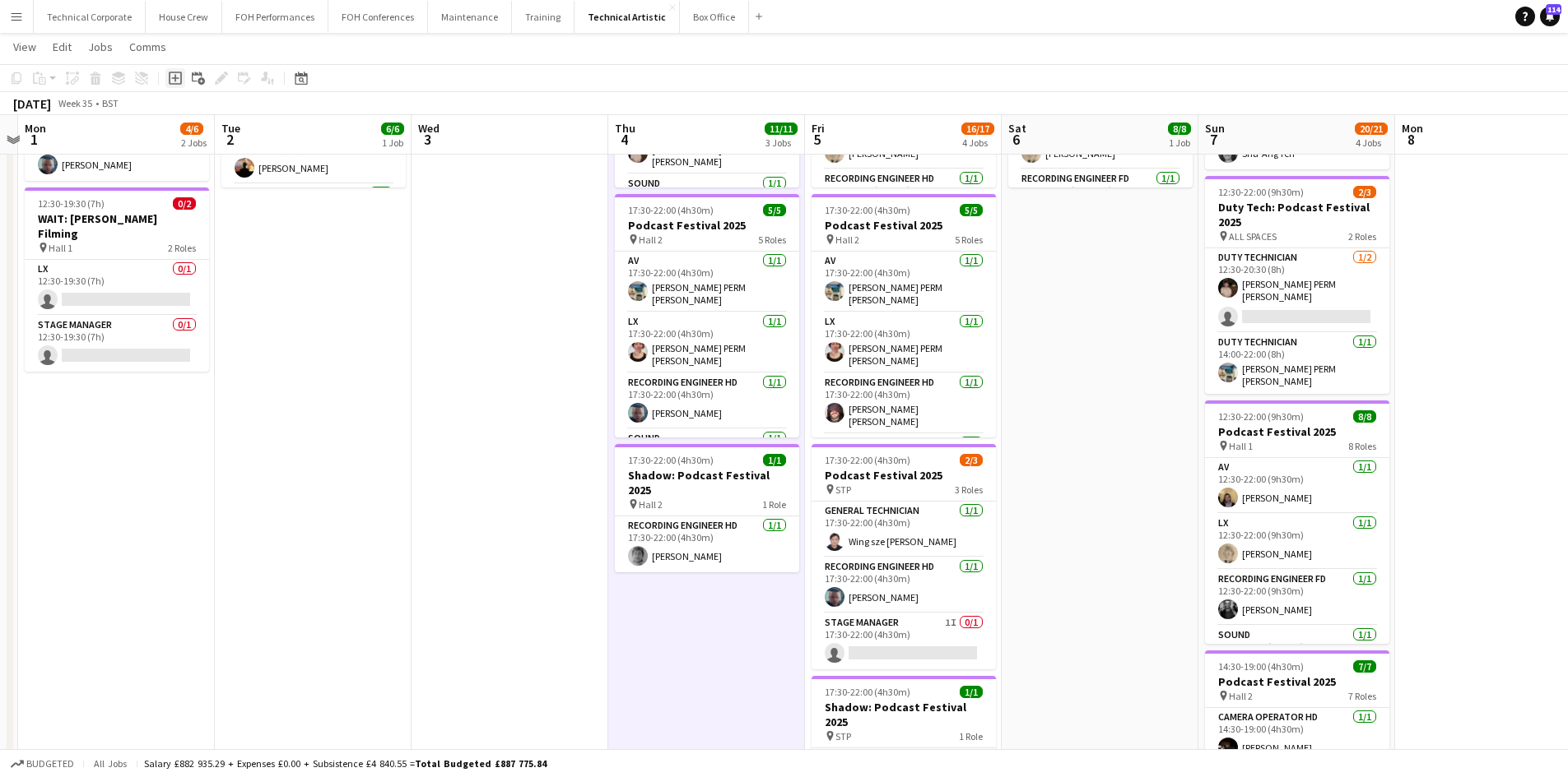
click at [182, 81] on div "Add job" at bounding box center [174, 78] width 20 height 20
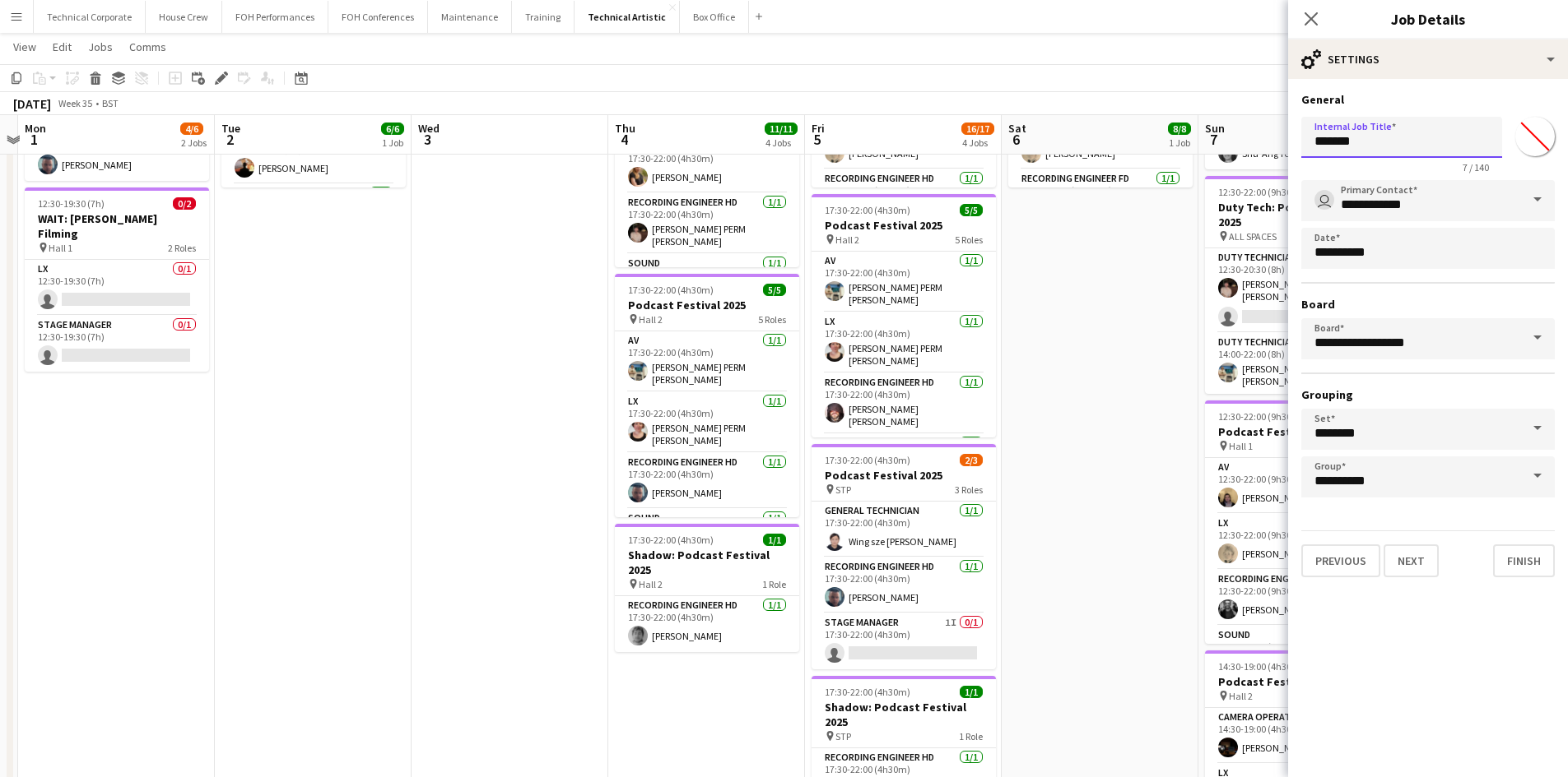
drag, startPoint x: 1431, startPoint y: 136, endPoint x: 1277, endPoint y: 136, distance: 154.0
click at [1277, 136] on body "Menu Boards Boards Boards All jobs Status Workforce Workforce My Workforce Recr…" at bounding box center [784, 358] width 1568 height 1209
click at [1429, 144] on input "**********" at bounding box center [1402, 138] width 201 height 41
type input "**********"
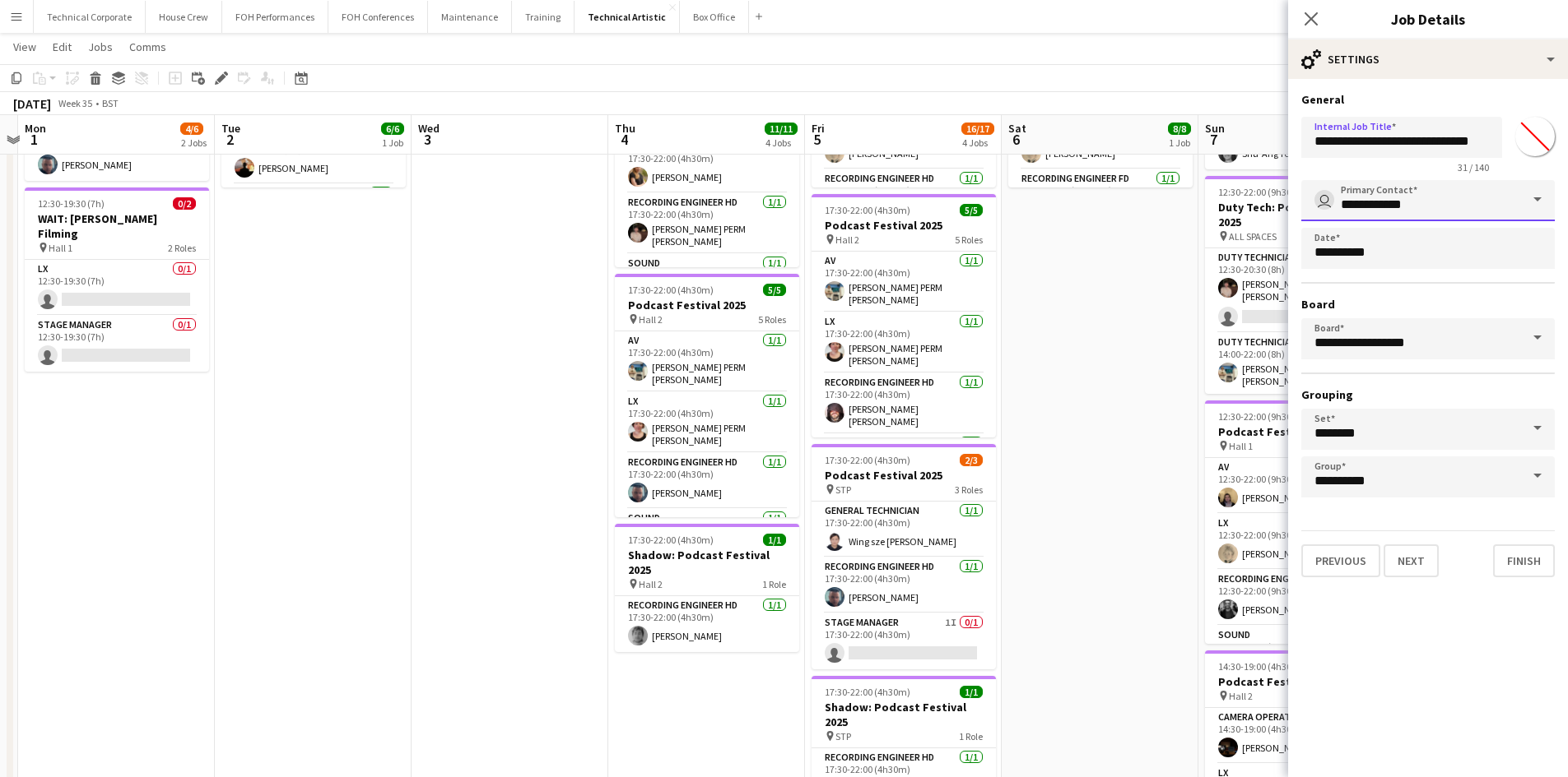
click at [1485, 202] on input "**********" at bounding box center [1428, 201] width 253 height 41
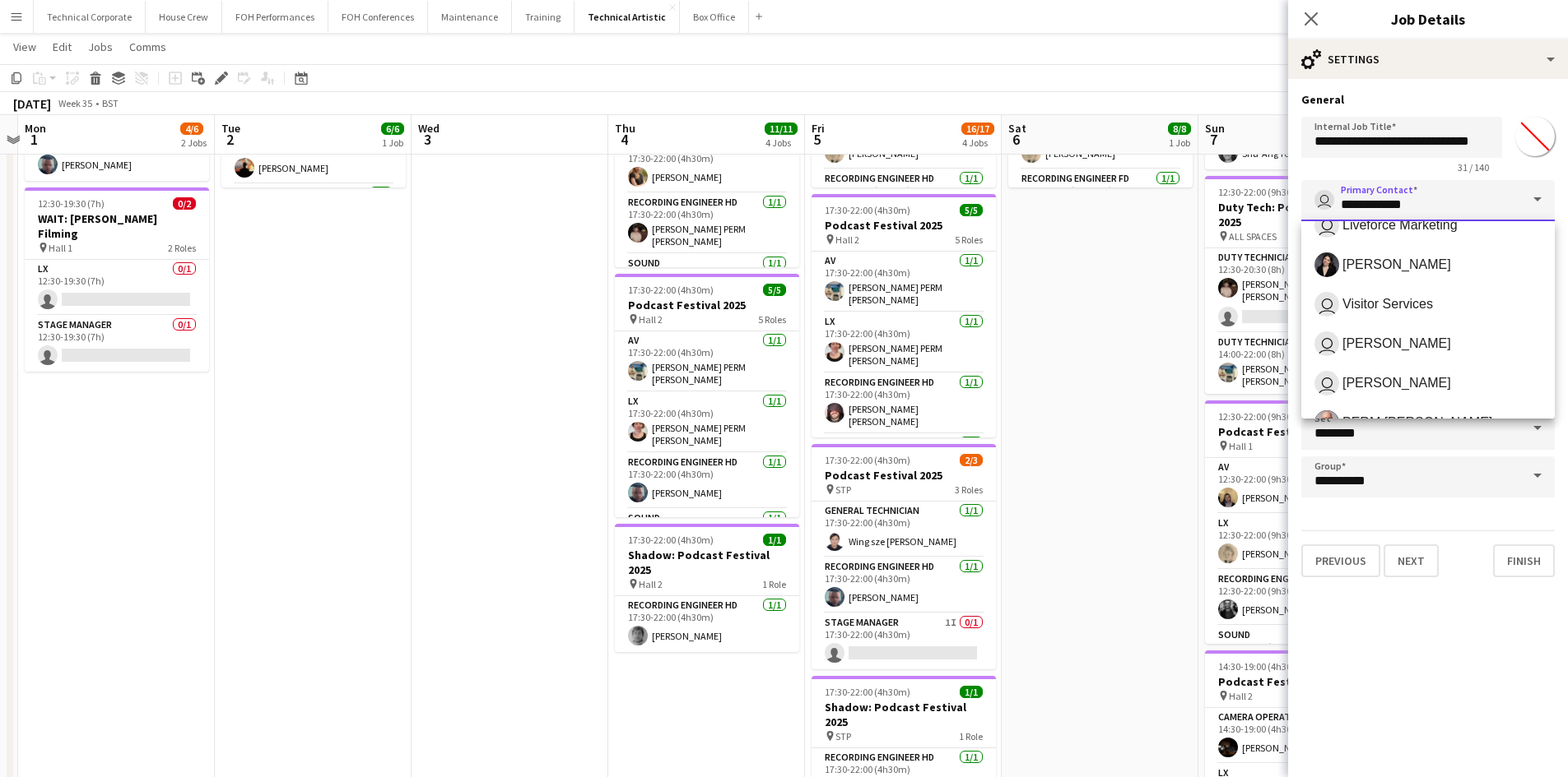
scroll to position [494, 0]
click at [1398, 268] on span "[PERSON_NAME]" at bounding box center [1396, 266] width 109 height 16
type input "**********"
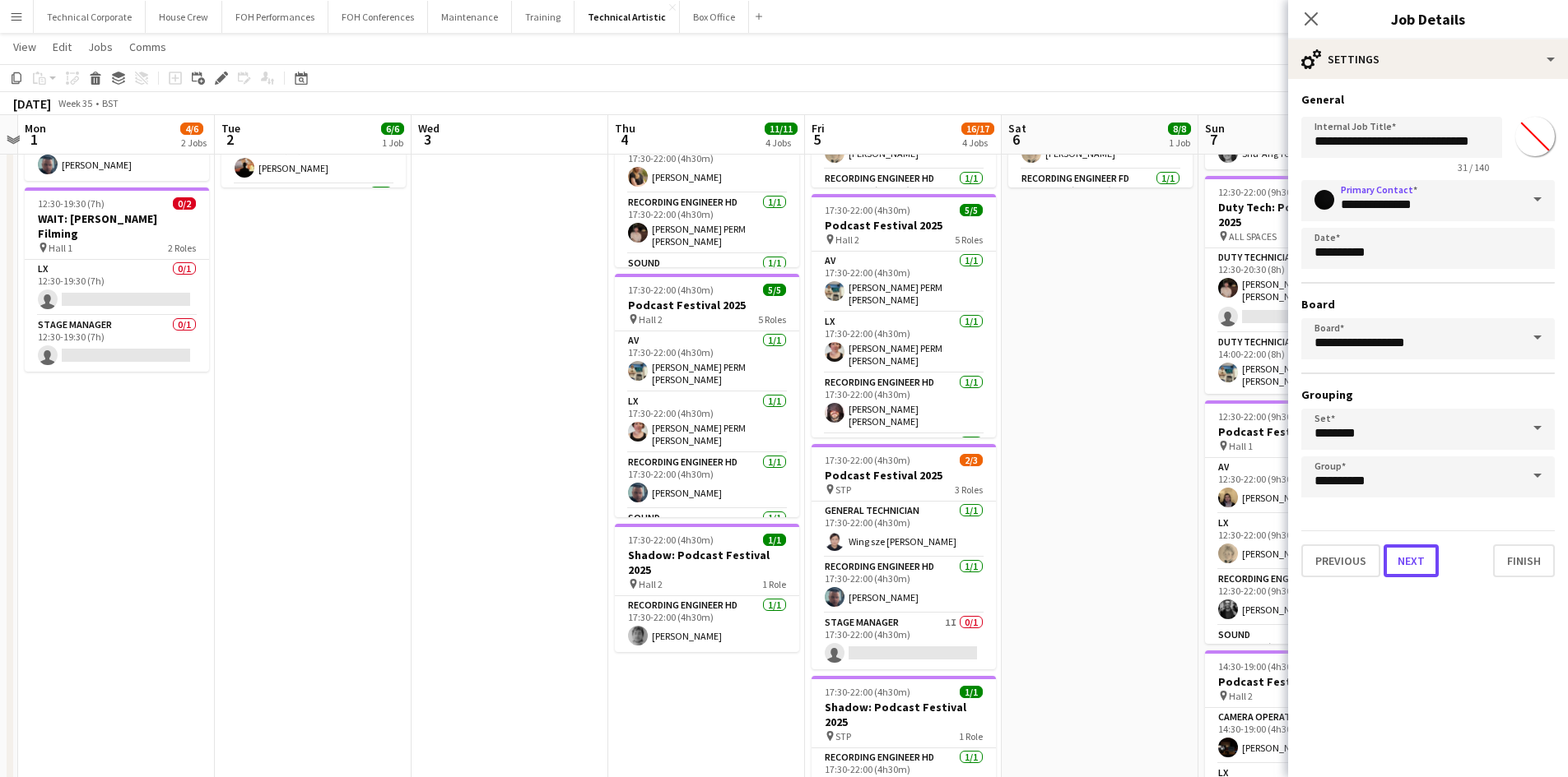
click at [1431, 558] on button "Next" at bounding box center [1410, 560] width 55 height 33
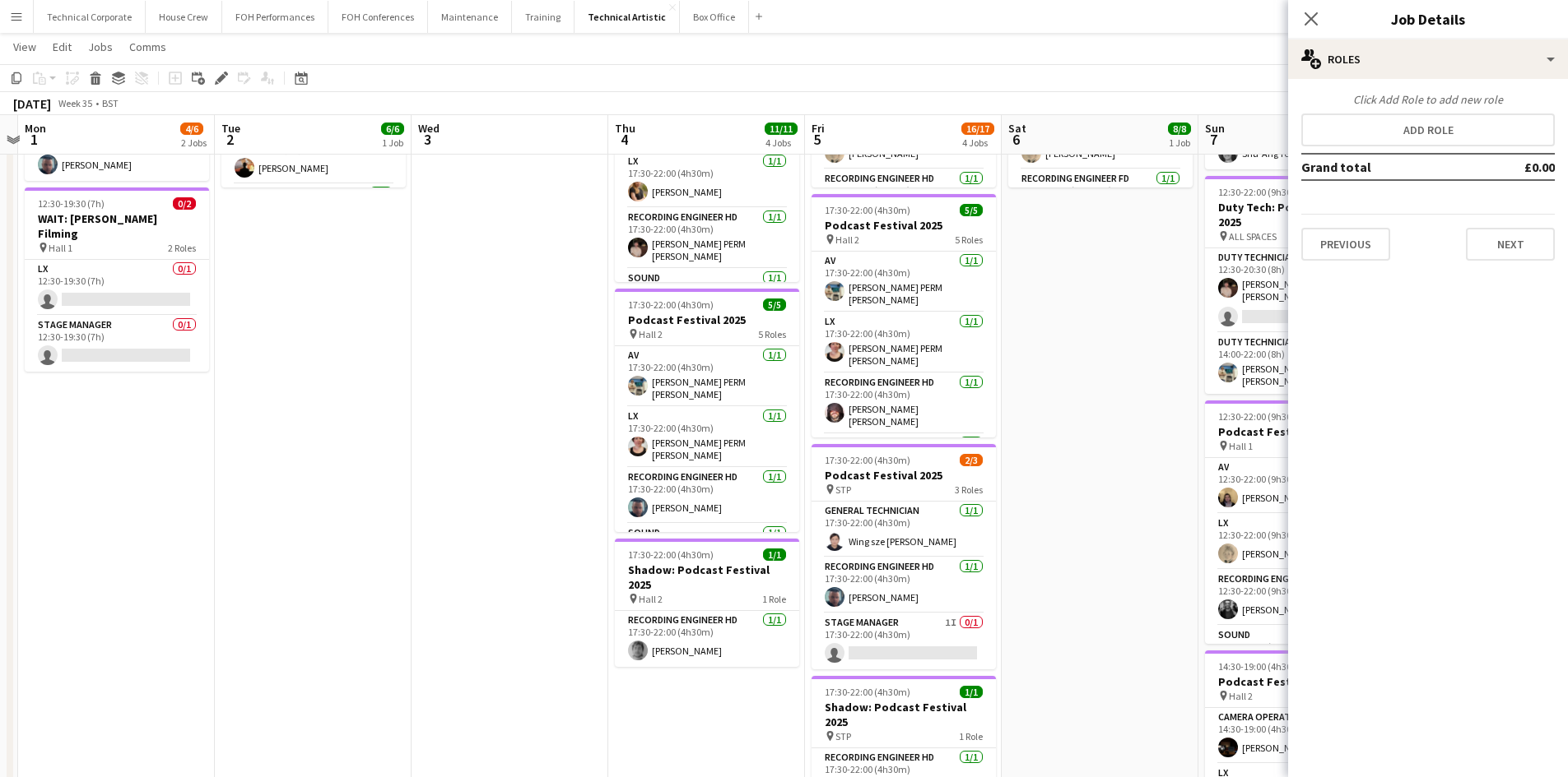
click at [1430, 104] on div "Click Add Role to add new role" at bounding box center [1428, 99] width 253 height 15
click at [1416, 131] on button "Add role" at bounding box center [1428, 129] width 253 height 33
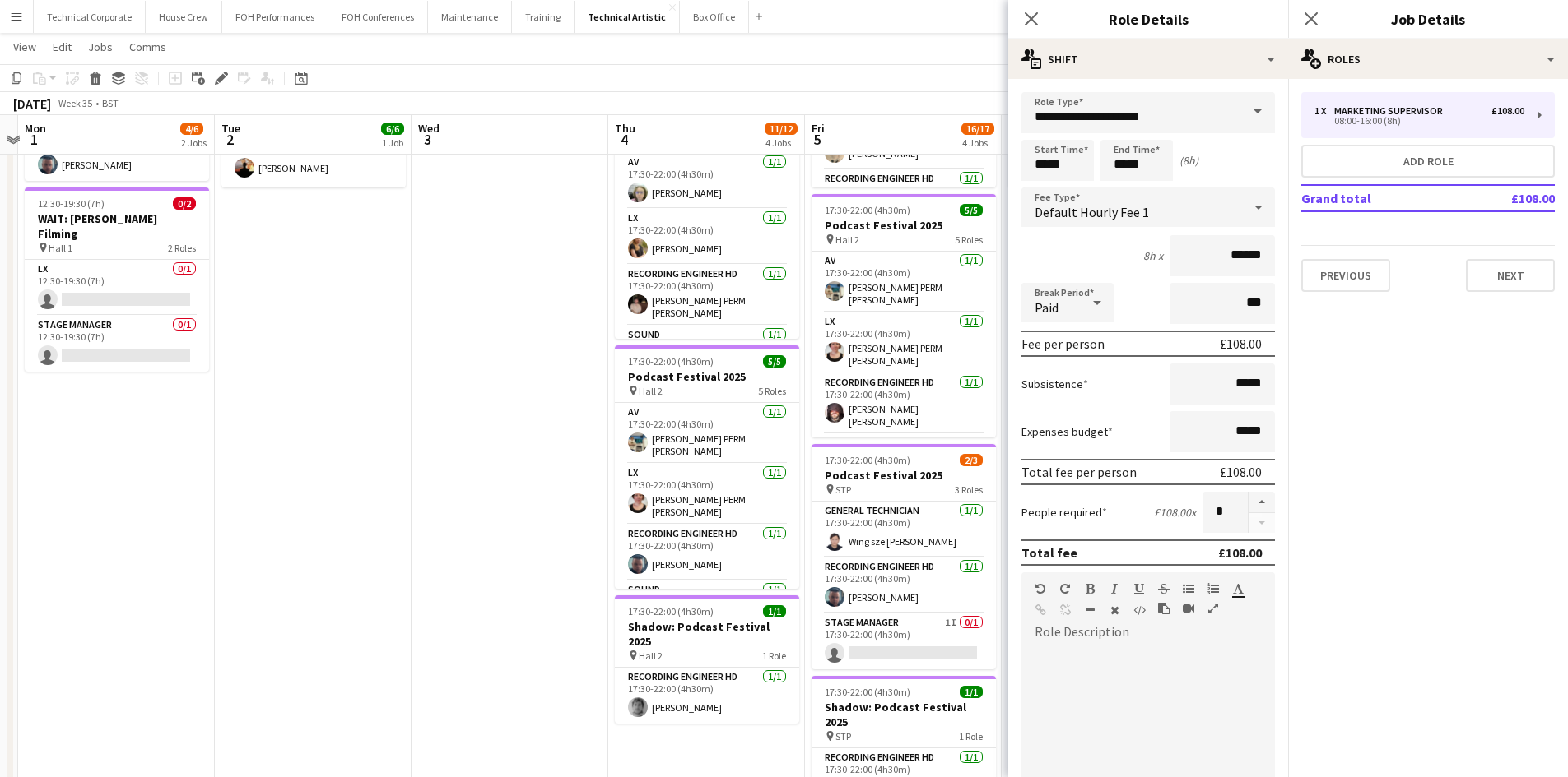
click at [1241, 107] on span at bounding box center [1258, 112] width 35 height 39
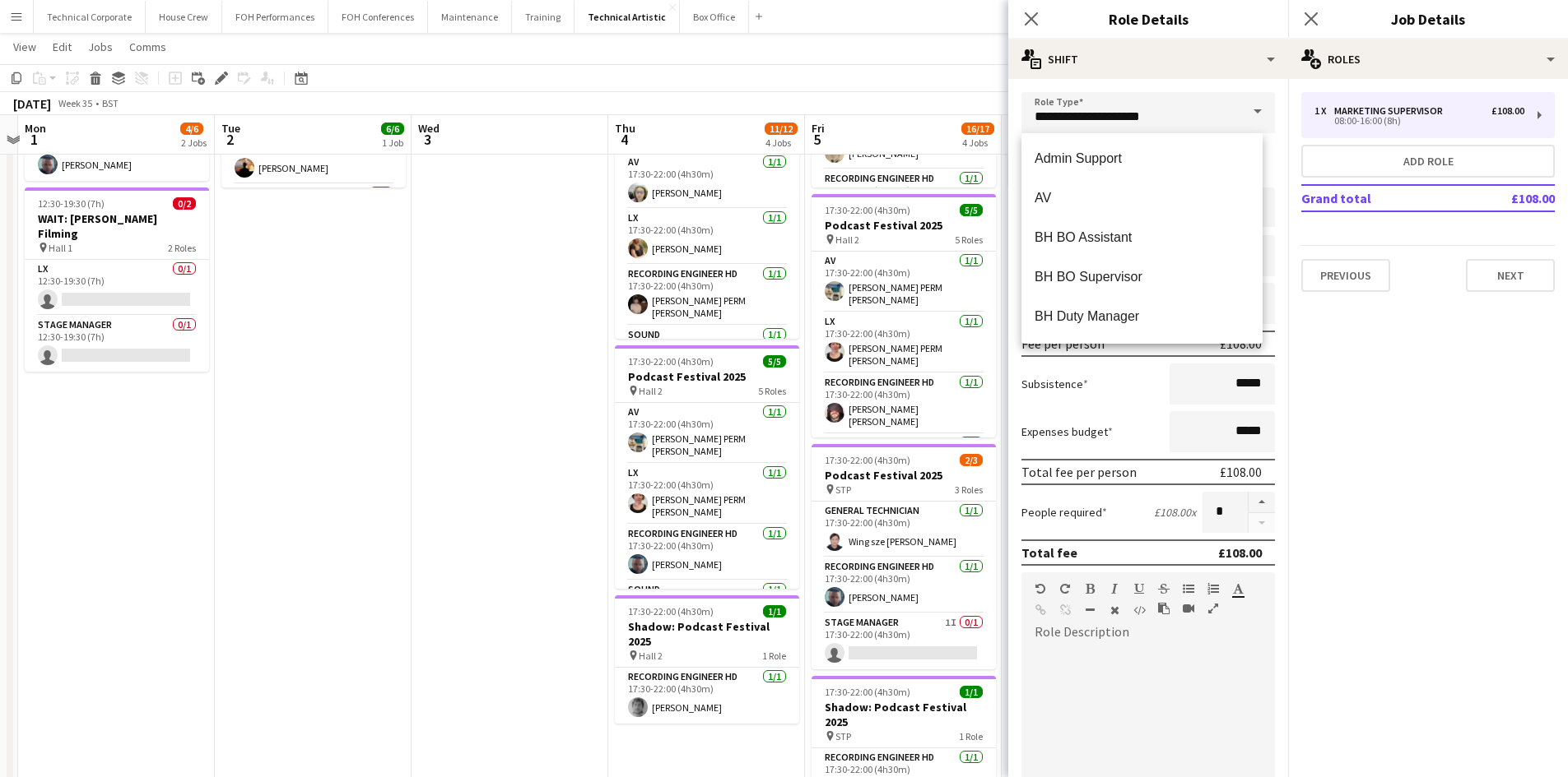
scroll to position [329, 0]
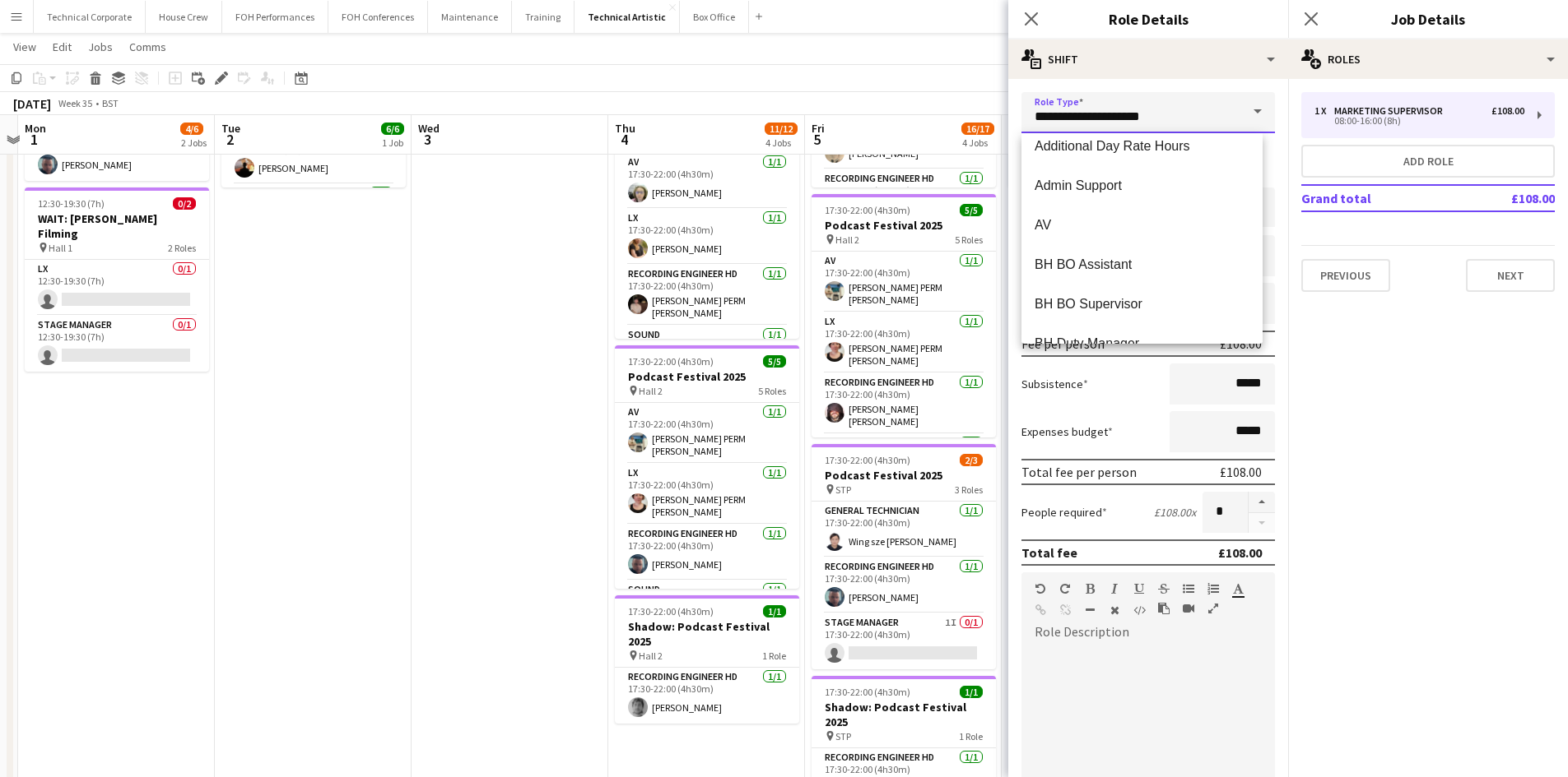
drag, startPoint x: 1174, startPoint y: 112, endPoint x: 937, endPoint y: 98, distance: 237.4
click at [937, 98] on body "Menu Boards Boards Boards All jobs Status Workforce Workforce My Workforce Recr…" at bounding box center [784, 358] width 1568 height 1209
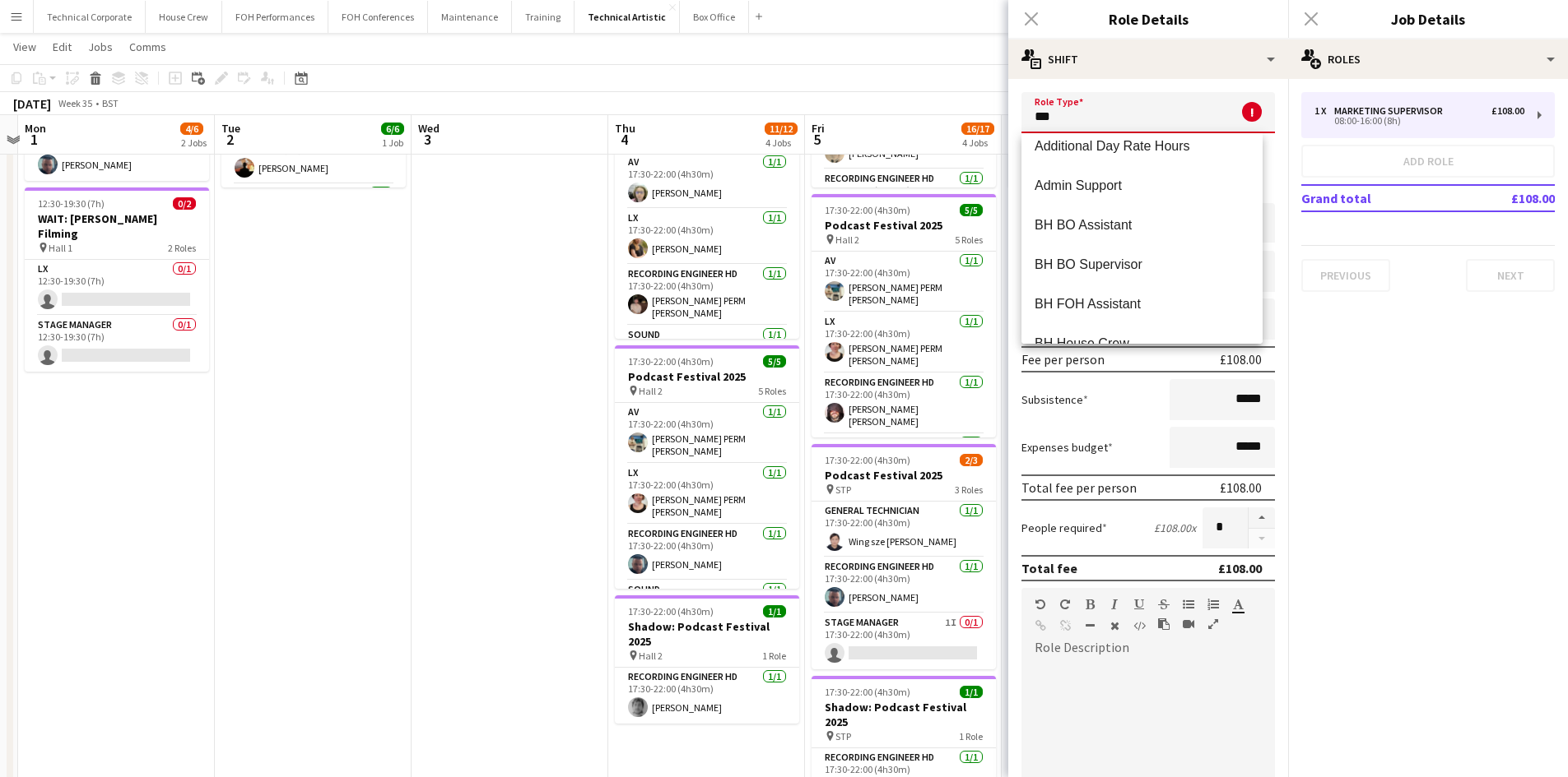
scroll to position [0, 0]
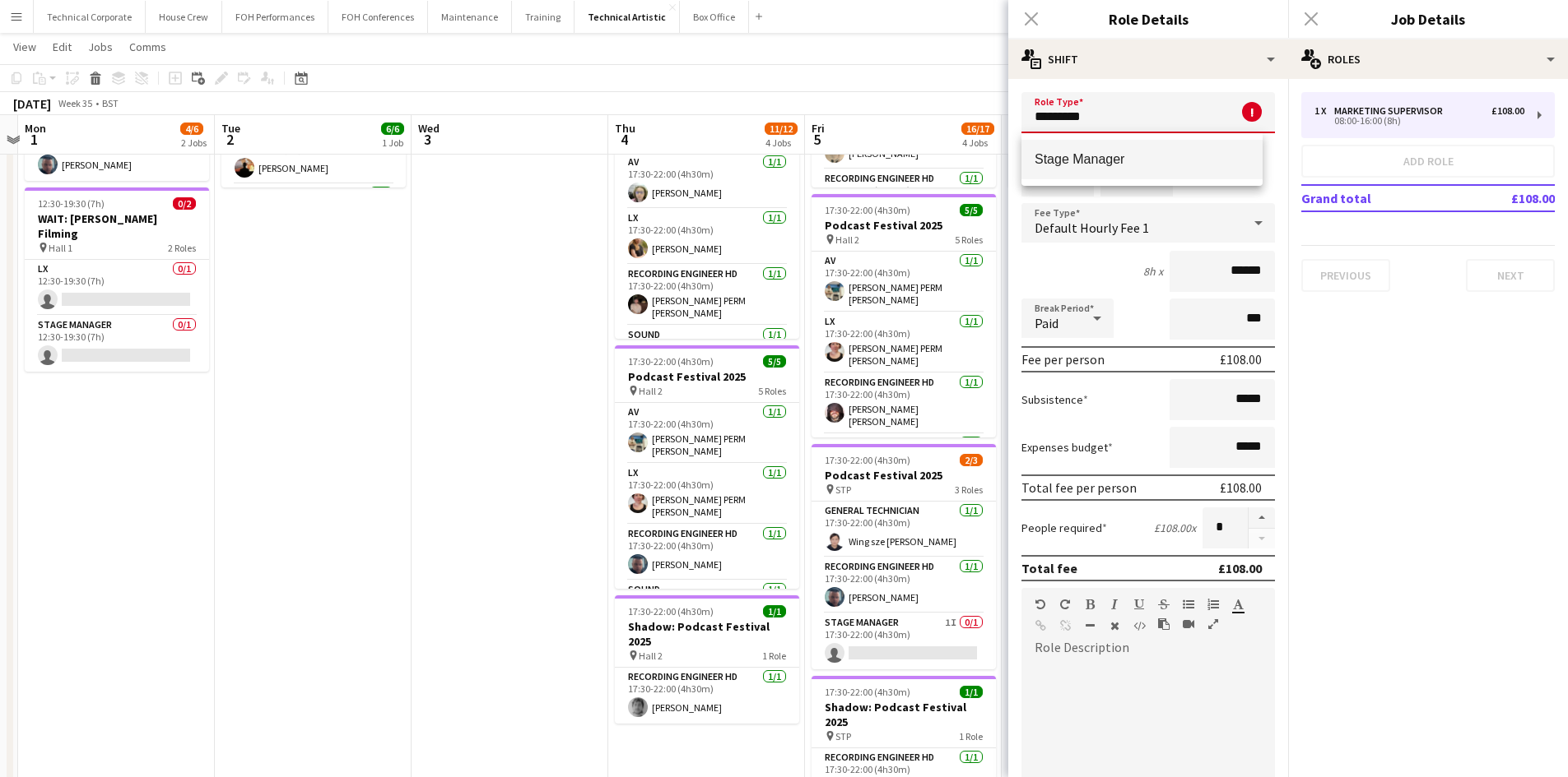
click at [1096, 159] on span "Stage Manager" at bounding box center [1141, 158] width 215 height 16
type input "**********"
type input "******"
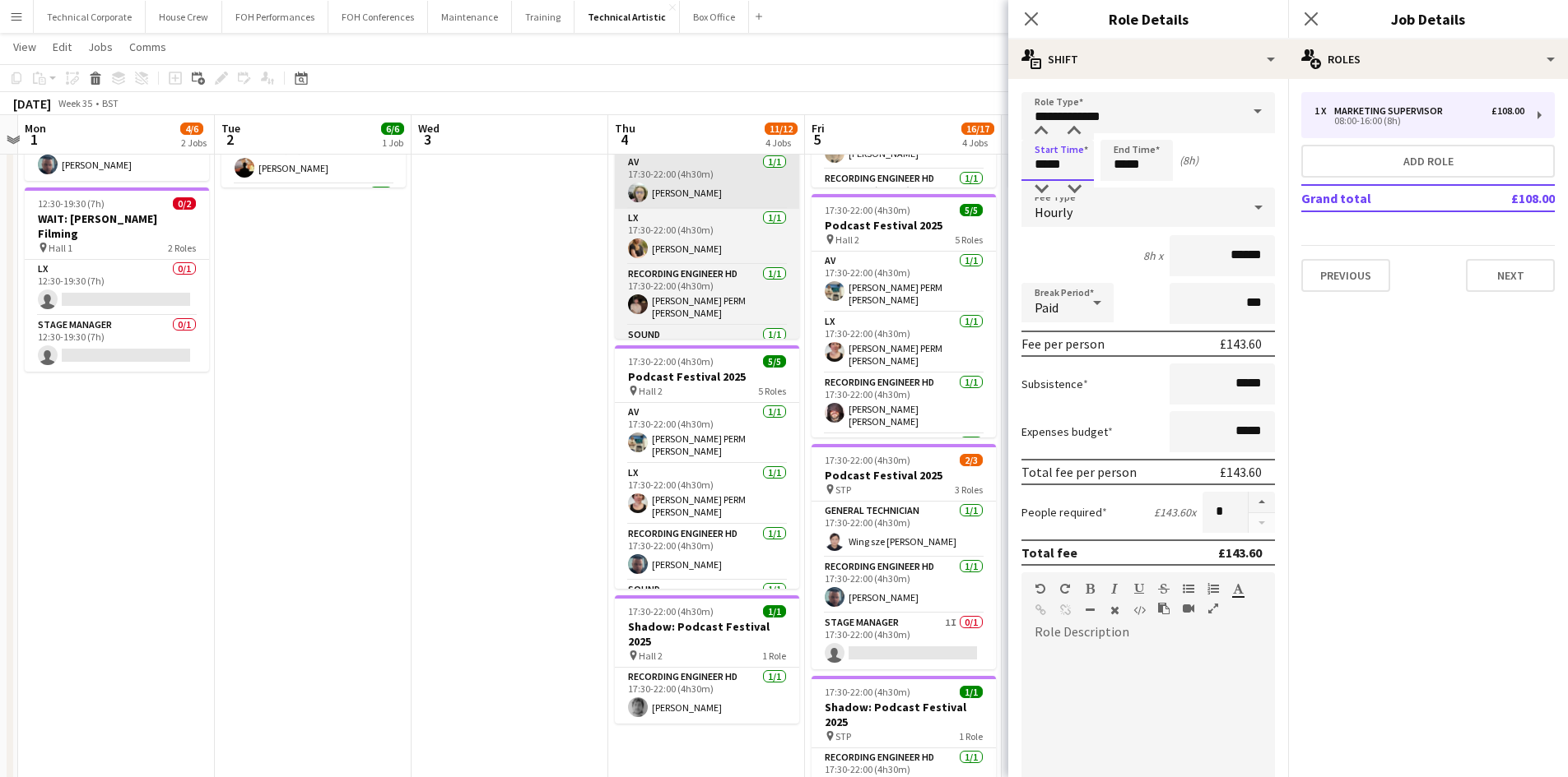
drag, startPoint x: 1081, startPoint y: 167, endPoint x: 687, endPoint y: 172, distance: 394.0
click at [716, 172] on body "Menu Boards Boards Boards All jobs Status Workforce Workforce My Workforce Recr…" at bounding box center [784, 358] width 1568 height 1209
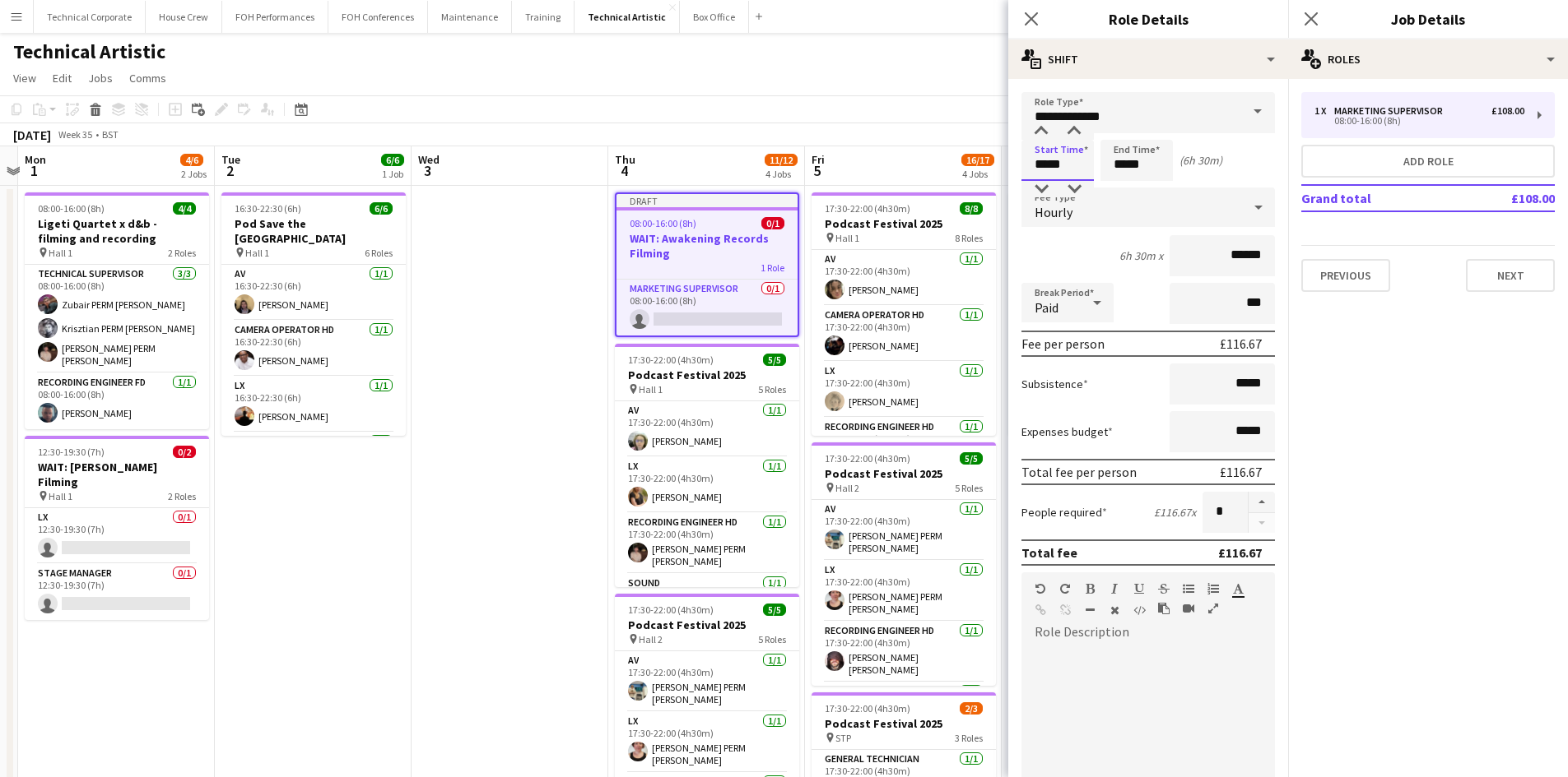
type input "*****"
click at [1149, 172] on input "*****" at bounding box center [1136, 160] width 72 height 41
type input "*****"
click at [1196, 211] on div "Hourly" at bounding box center [1131, 207] width 220 height 39
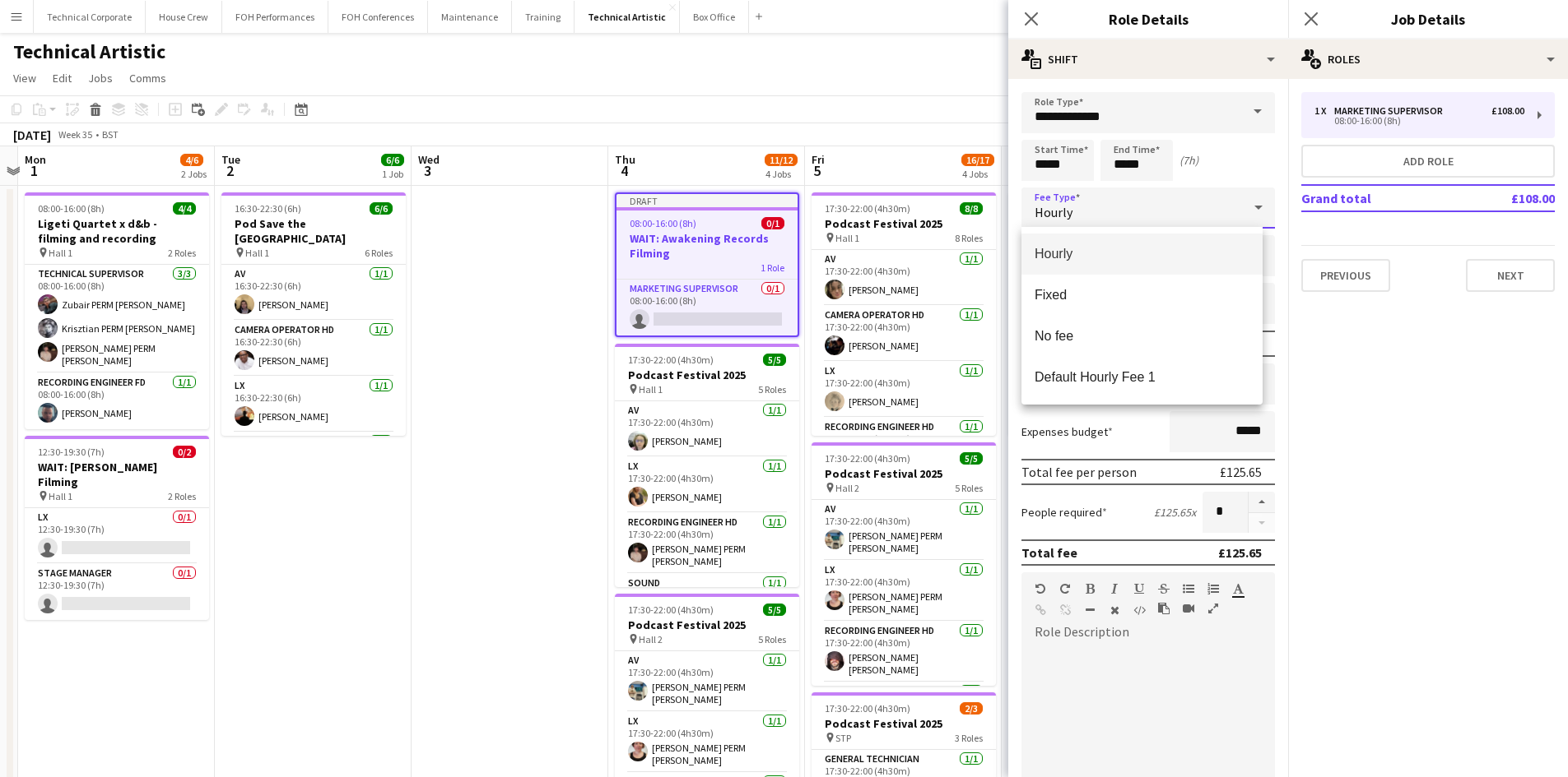
click at [1181, 260] on span "Hourly" at bounding box center [1141, 253] width 215 height 16
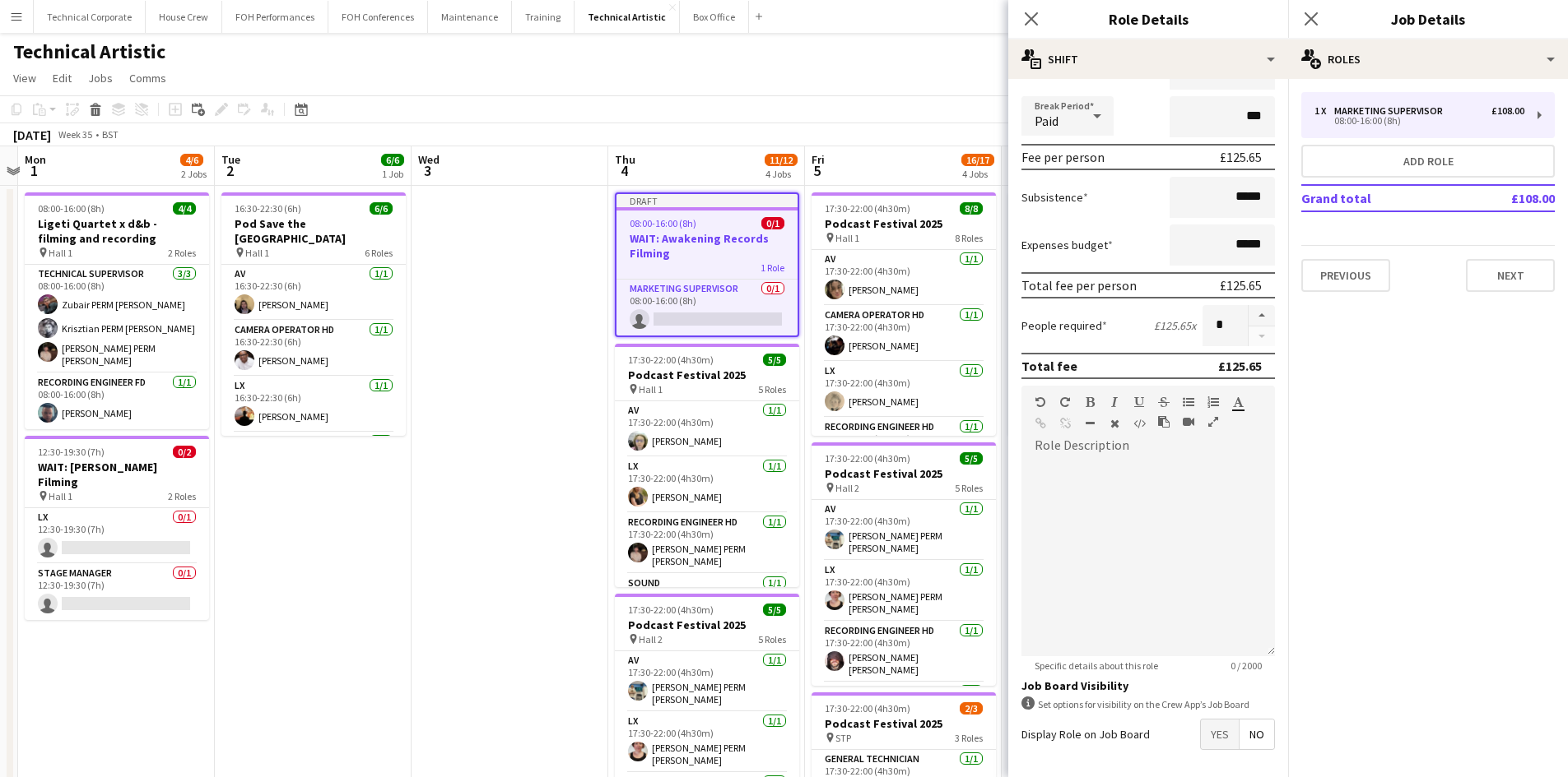
scroll to position [252, 0]
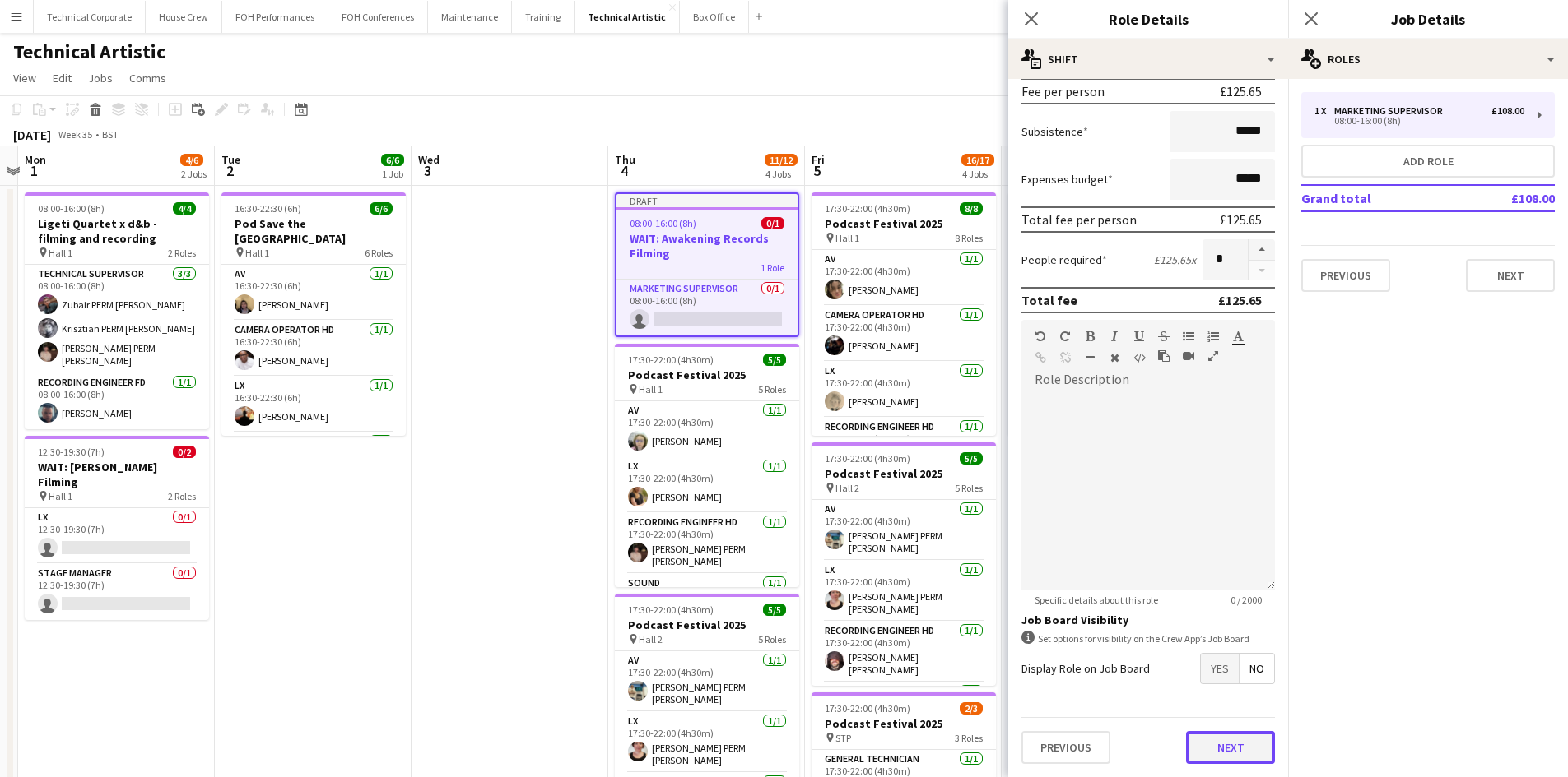
click at [1214, 753] on button "Next" at bounding box center [1230, 747] width 89 height 33
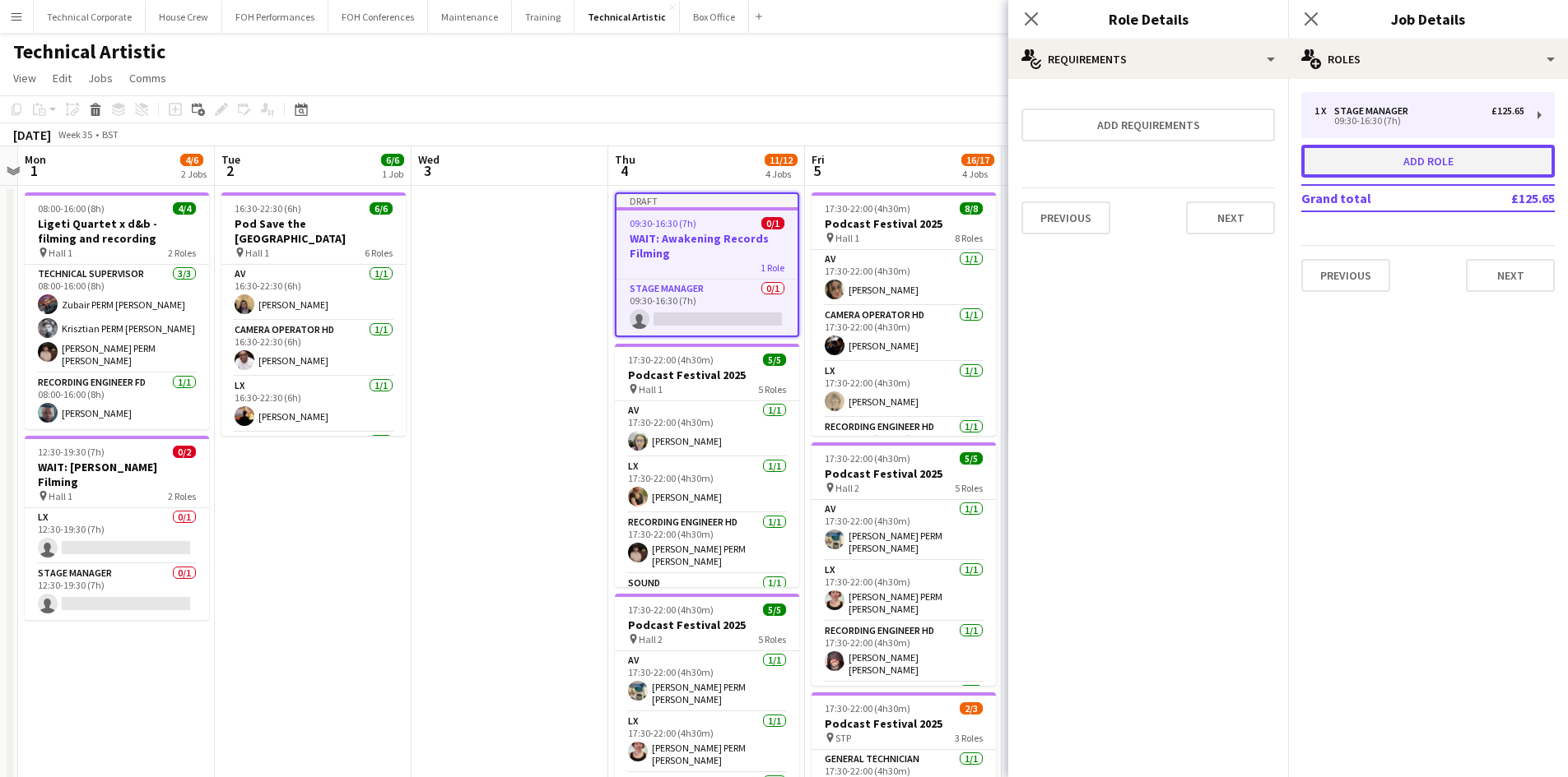
click at [1498, 166] on button "Add role" at bounding box center [1428, 160] width 253 height 33
type input "**********"
type input "*****"
type input "******"
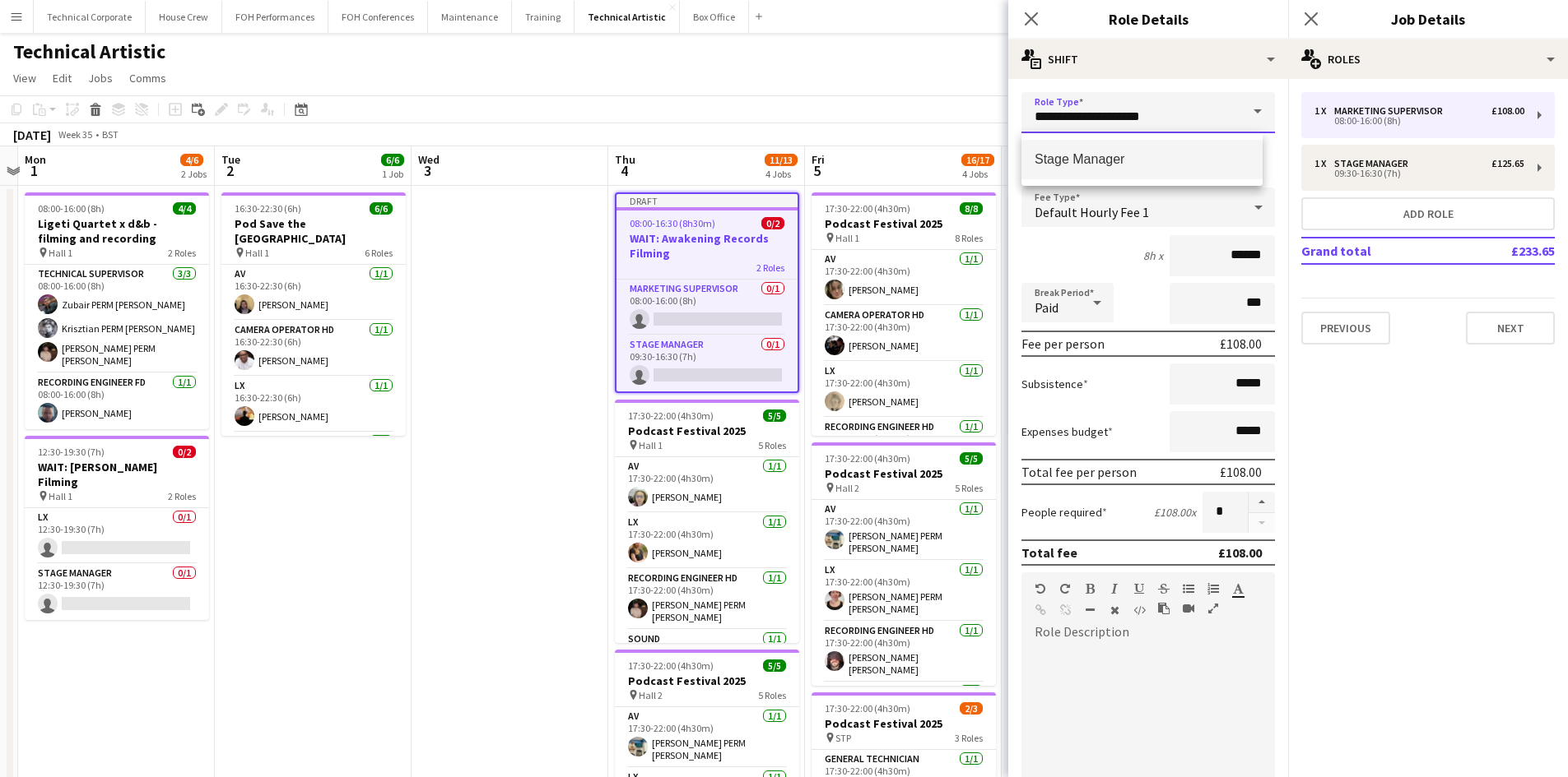
drag, startPoint x: 1188, startPoint y: 111, endPoint x: 492, endPoint y: 200, distance: 701.7
click at [520, 196] on body "Menu Boards Boards Boards All jobs Status Workforce Workforce My Workforce Recr…" at bounding box center [784, 605] width 1568 height 1211
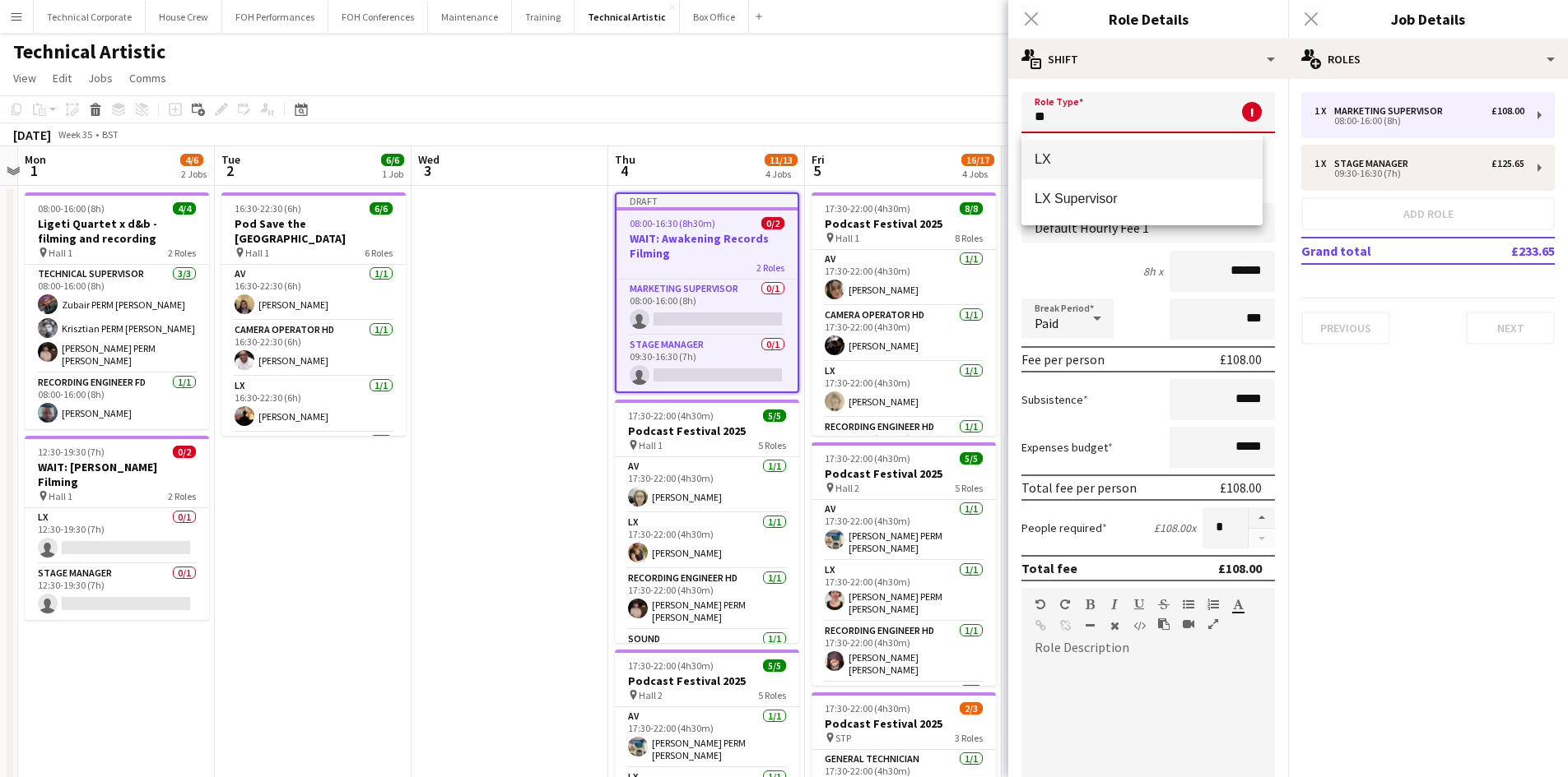
type input "**"
click at [1068, 158] on span "LX" at bounding box center [1141, 158] width 215 height 16
type input "******"
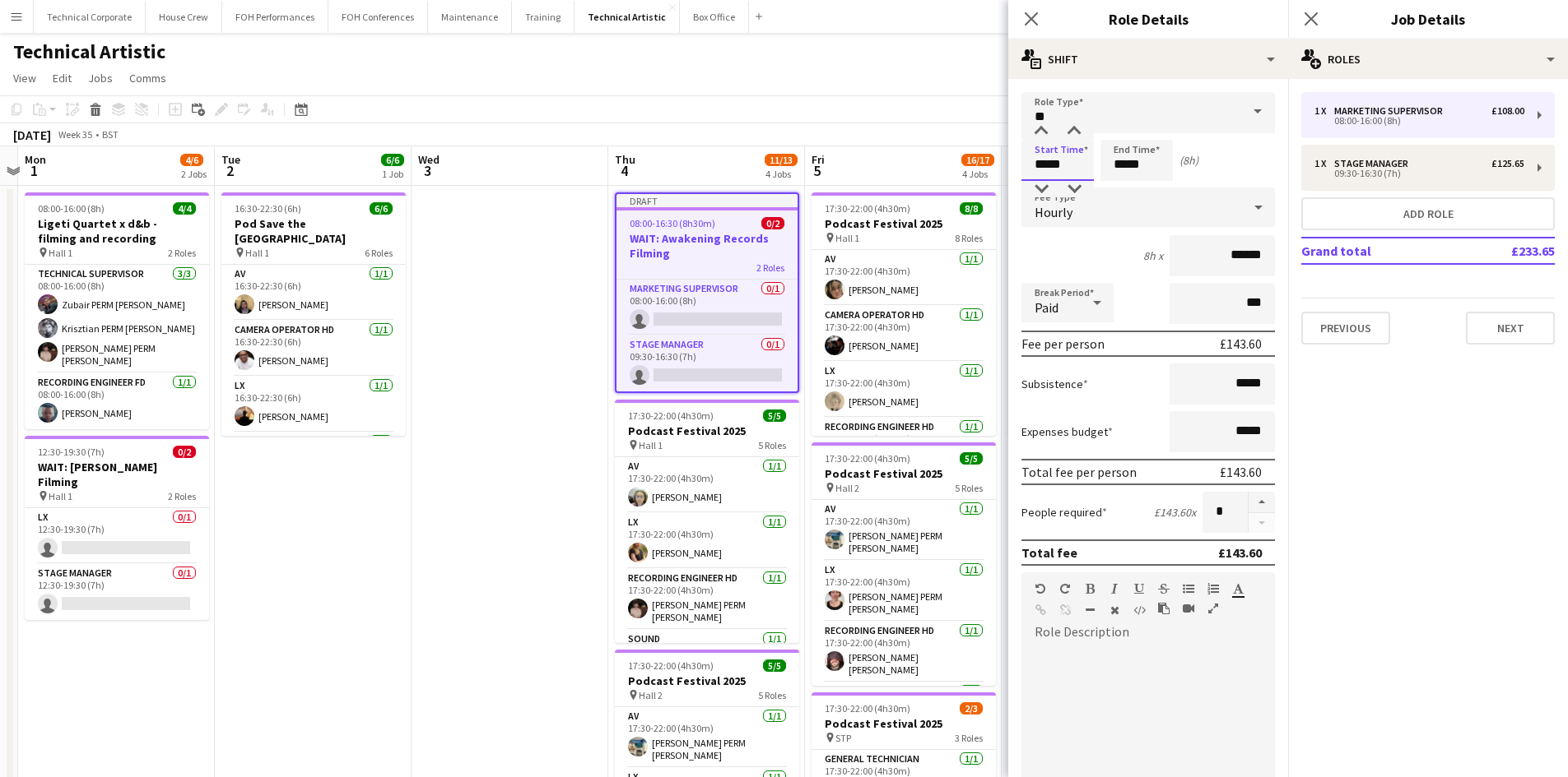
drag, startPoint x: 1066, startPoint y: 161, endPoint x: 637, endPoint y: 211, distance: 431.9
click at [811, 185] on body "Menu Boards Boards Boards All jobs Status Workforce Workforce My Workforce Recr…" at bounding box center [784, 605] width 1568 height 1211
type input "*****"
click at [1424, 381] on mat-expansion-panel "pencil3 General details 1 x Marketing Supervisor £108.00 08:00-16:00 (8h) 1 x S…" at bounding box center [1428, 427] width 279 height 698
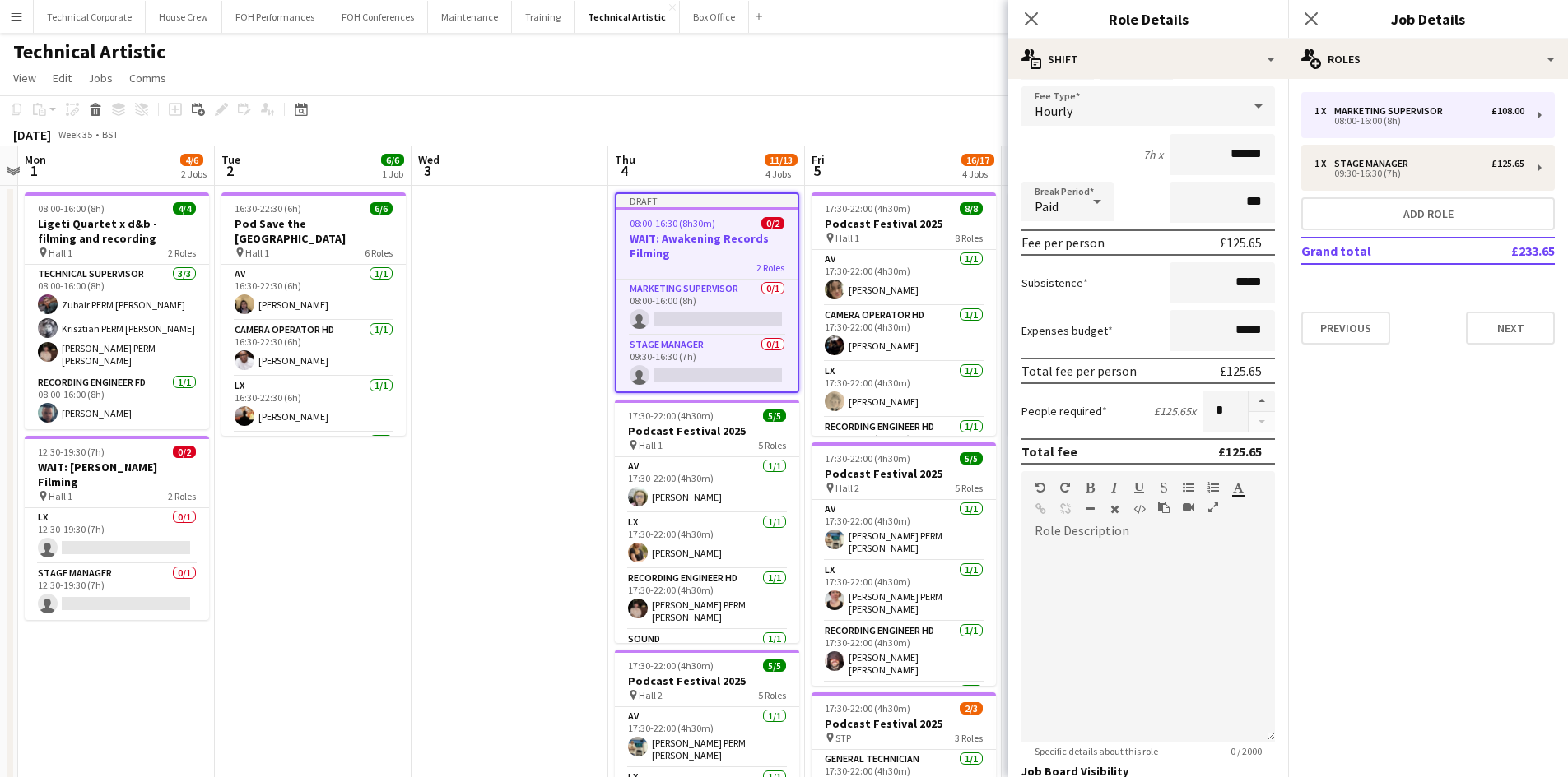
scroll to position [252, 0]
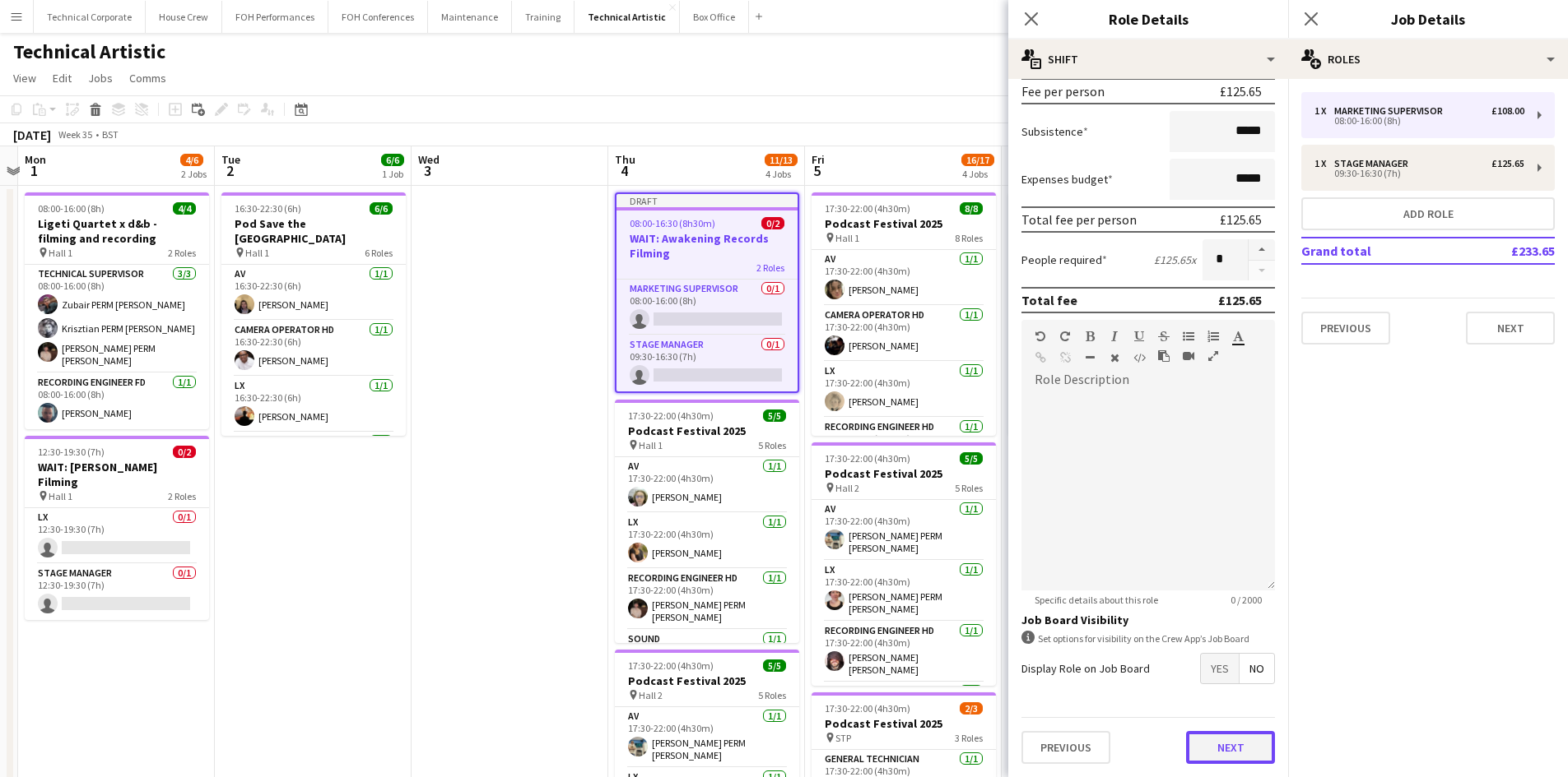
click at [1236, 736] on button "Next" at bounding box center [1230, 747] width 89 height 33
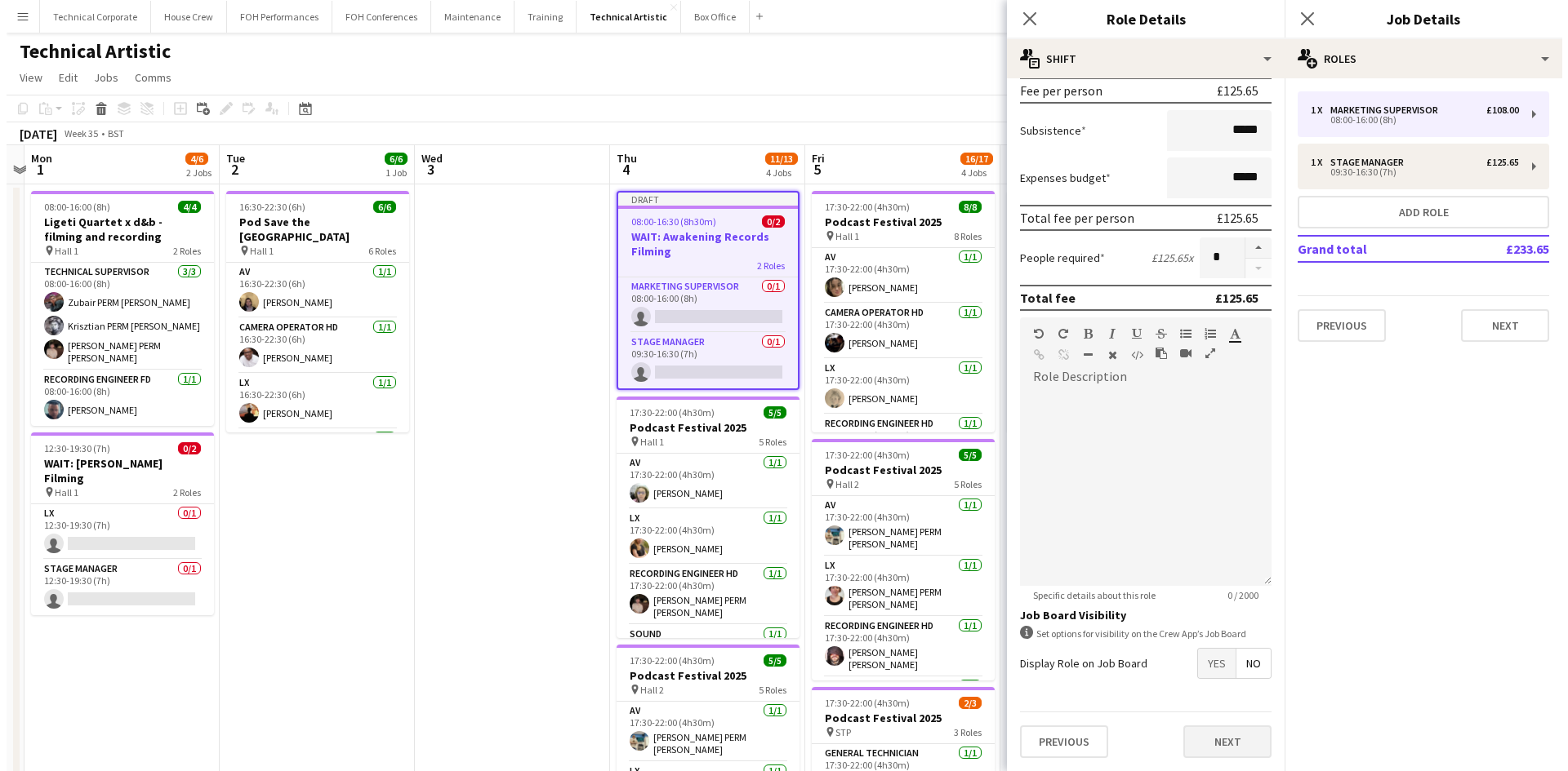
scroll to position [0, 0]
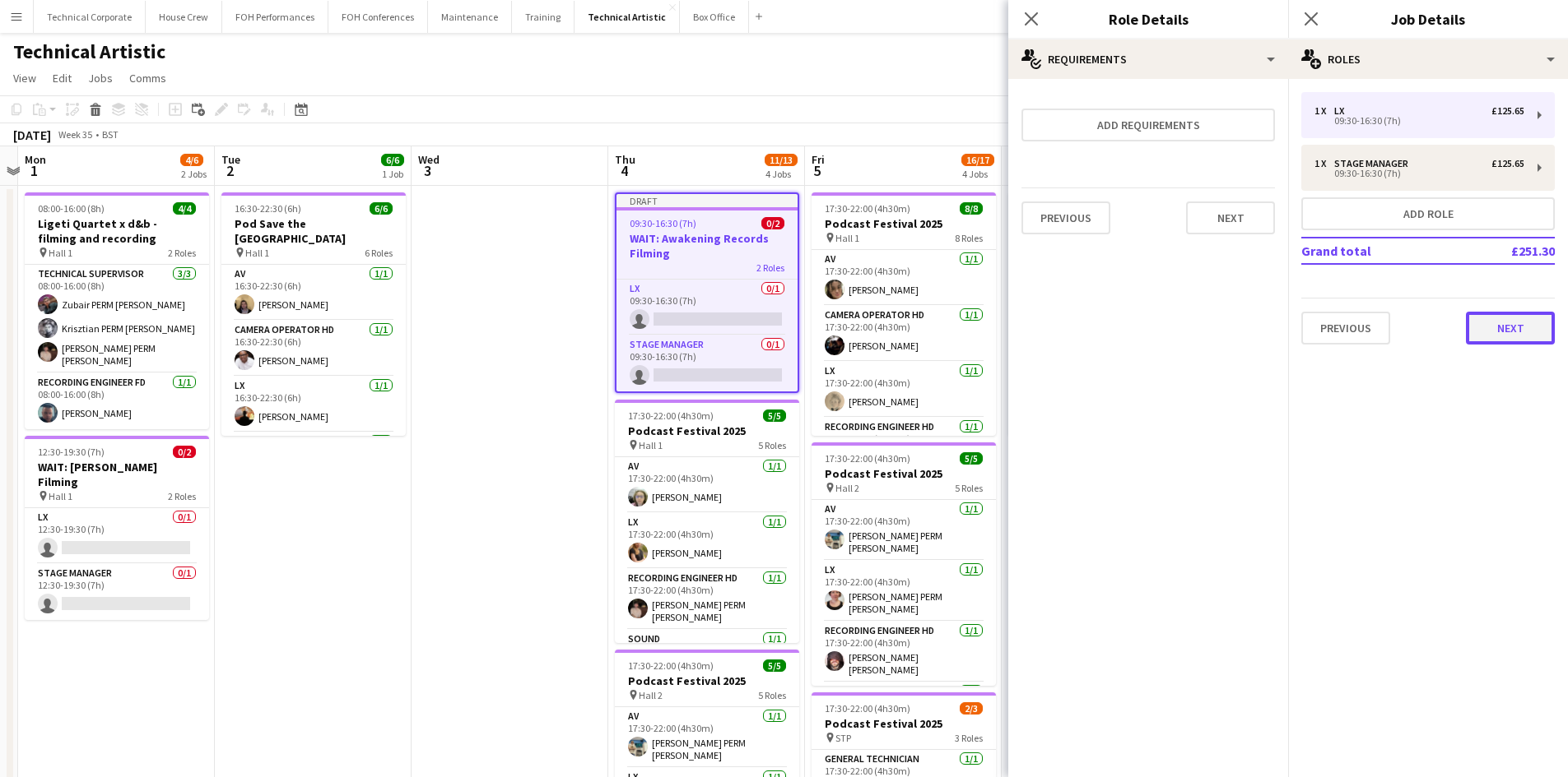
click at [1519, 333] on button "Next" at bounding box center [1510, 328] width 89 height 33
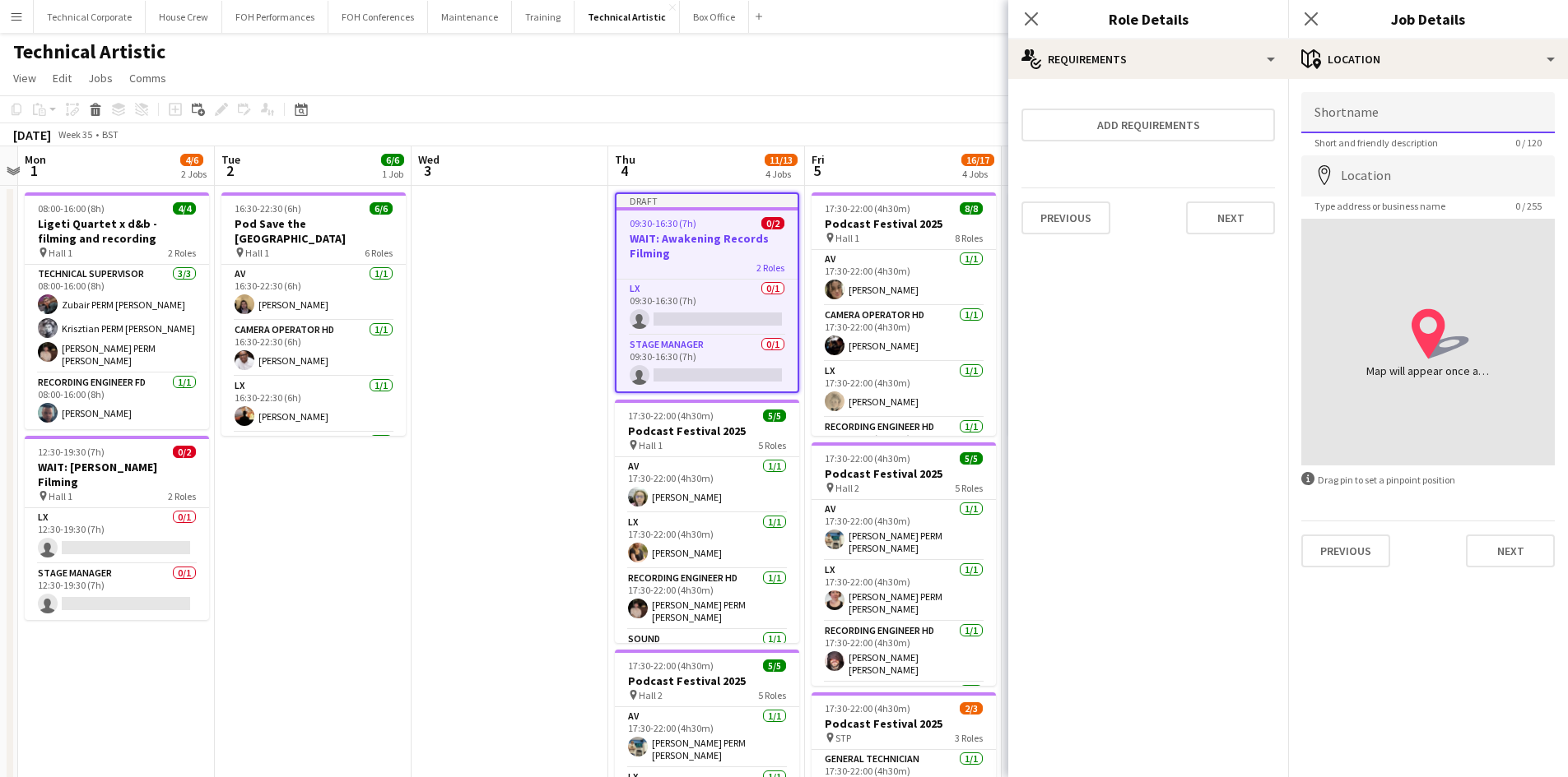
click at [1376, 120] on input "Shortname" at bounding box center [1428, 112] width 253 height 41
type input "******"
click at [1519, 551] on button "Next" at bounding box center [1510, 550] width 89 height 33
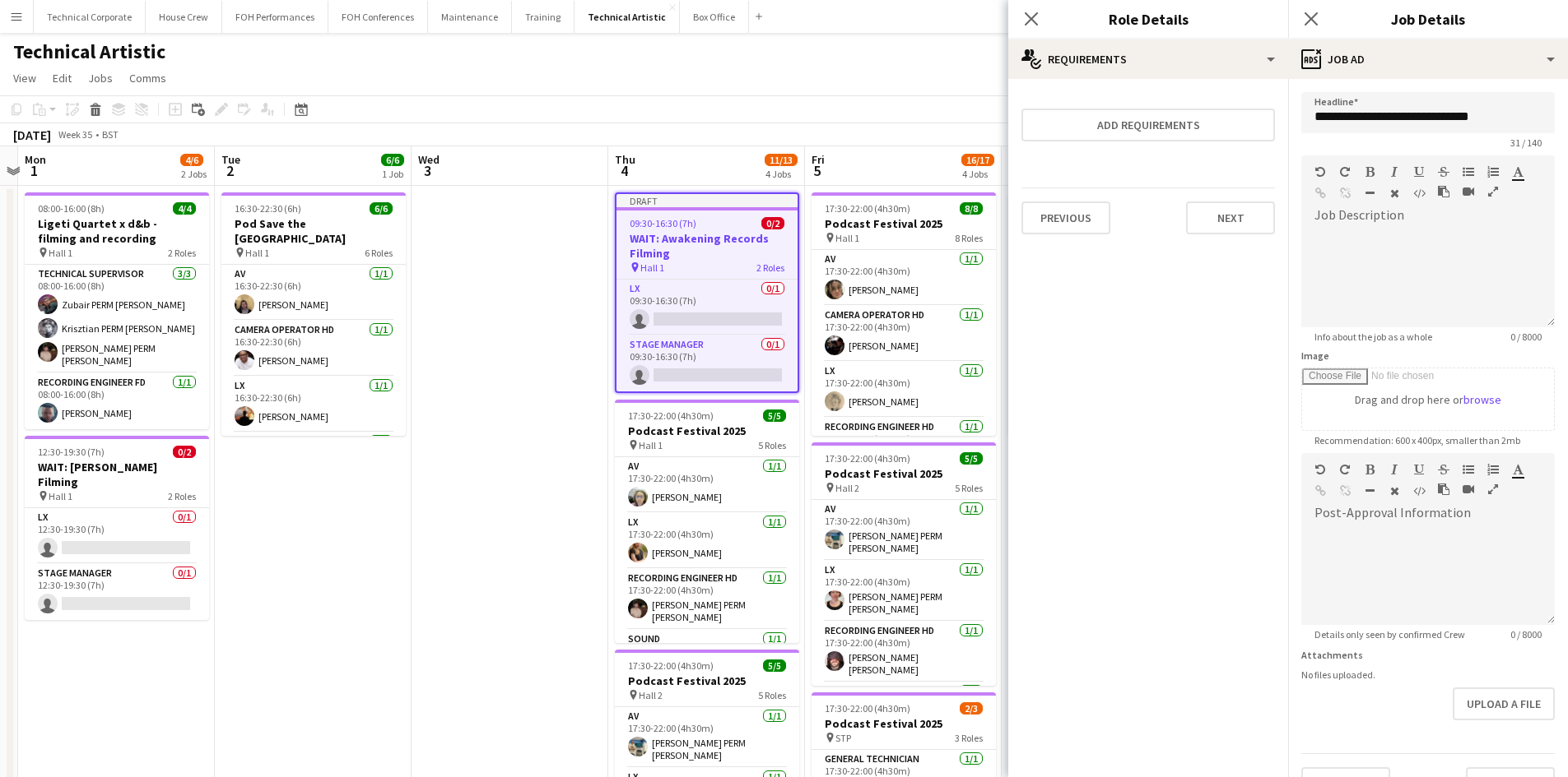
click at [505, 635] on app-date-cell at bounding box center [510, 684] width 197 height 997
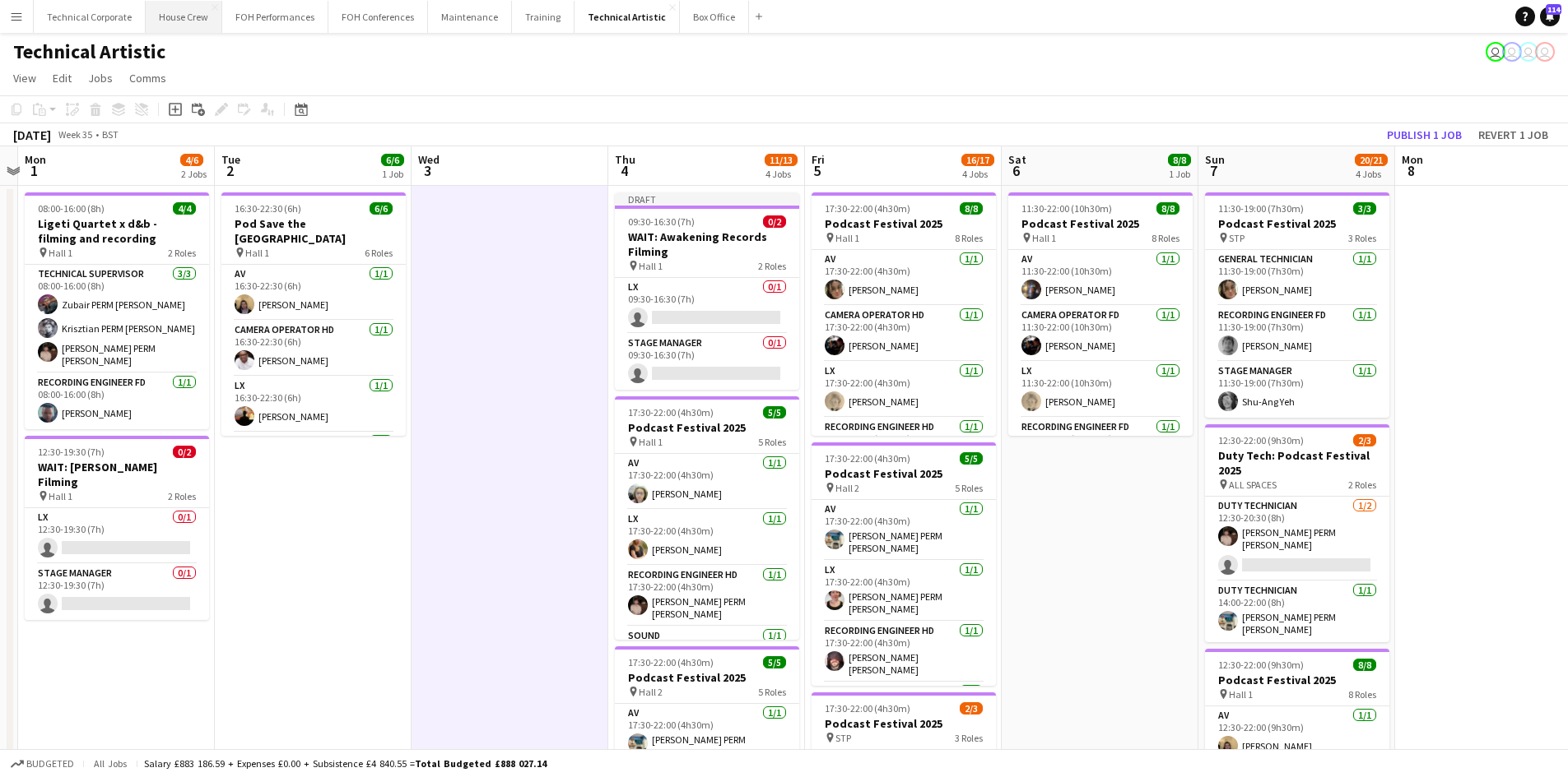
click at [172, 15] on button "House Crew Close" at bounding box center [184, 17] width 77 height 32
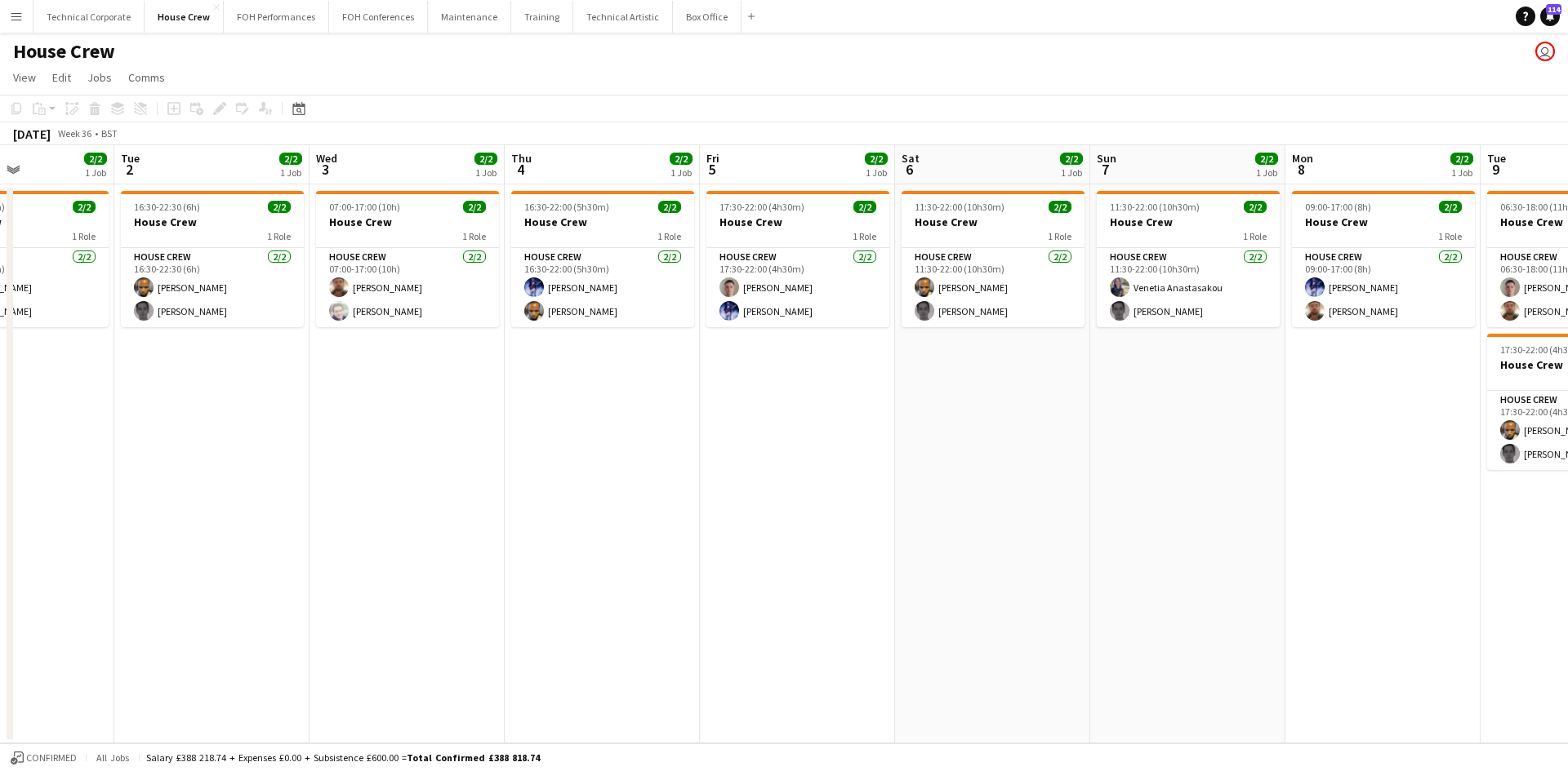
scroll to position [0, 476]
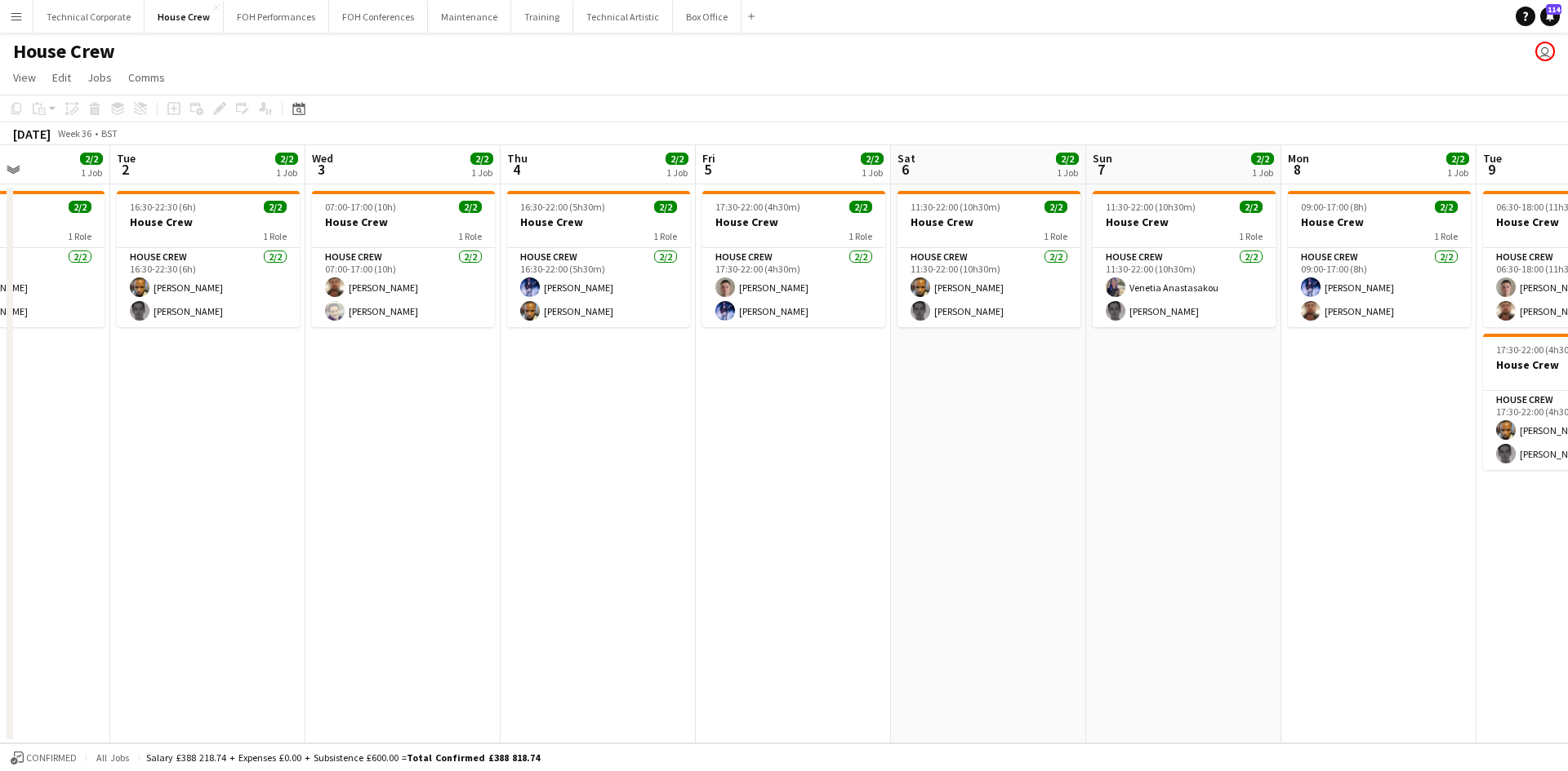
drag, startPoint x: 1410, startPoint y: 583, endPoint x: 349, endPoint y: 423, distance: 1073.0
click at [349, 423] on app-calendar-viewport "Sat 30 Sun 31 Mon 1 2/2 1 Job Tue 2 2/2 1 Job Wed 3 2/2 1 Job Thu 4 2/2 1 Job F…" at bounding box center [784, 444] width 1568 height 598
click at [624, 384] on app-date-cell "16:30-22:00 (5h30m) 2/2 House Crew 1 Role House Crew [DATE] 16:30-22:00 (5h30m)…" at bounding box center [598, 463] width 195 height 559
